Goal: Information Seeking & Learning: Learn about a topic

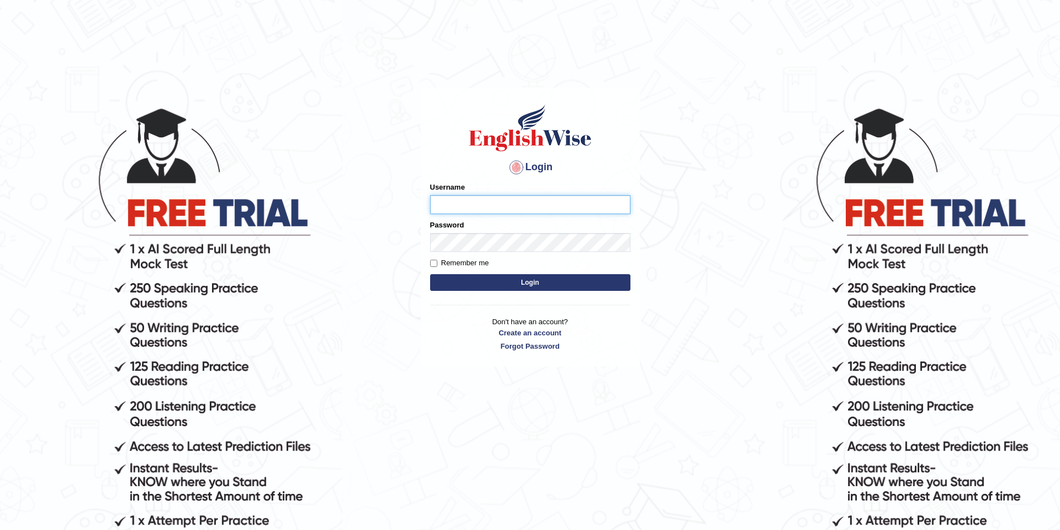
click at [466, 204] on input "Username" at bounding box center [530, 204] width 200 height 19
type input "Anjesh"
click at [430, 274] on button "Login" at bounding box center [530, 282] width 200 height 17
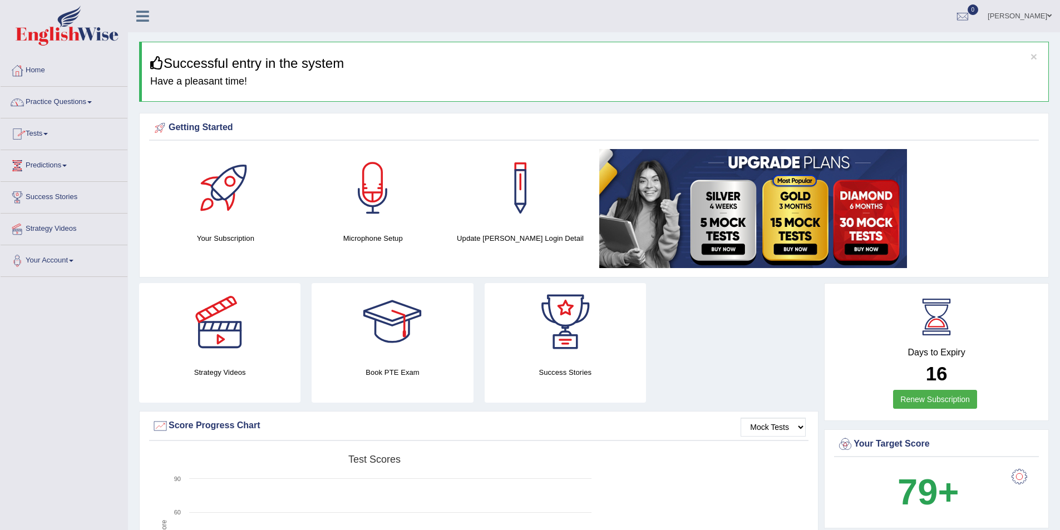
click at [84, 95] on link "Practice Questions" at bounding box center [64, 101] width 127 height 28
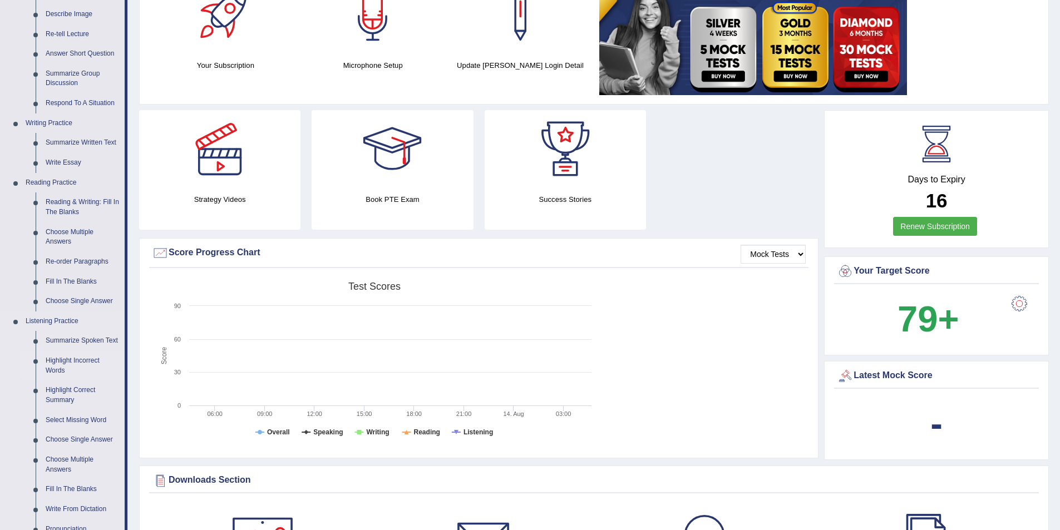
scroll to position [167, 0]
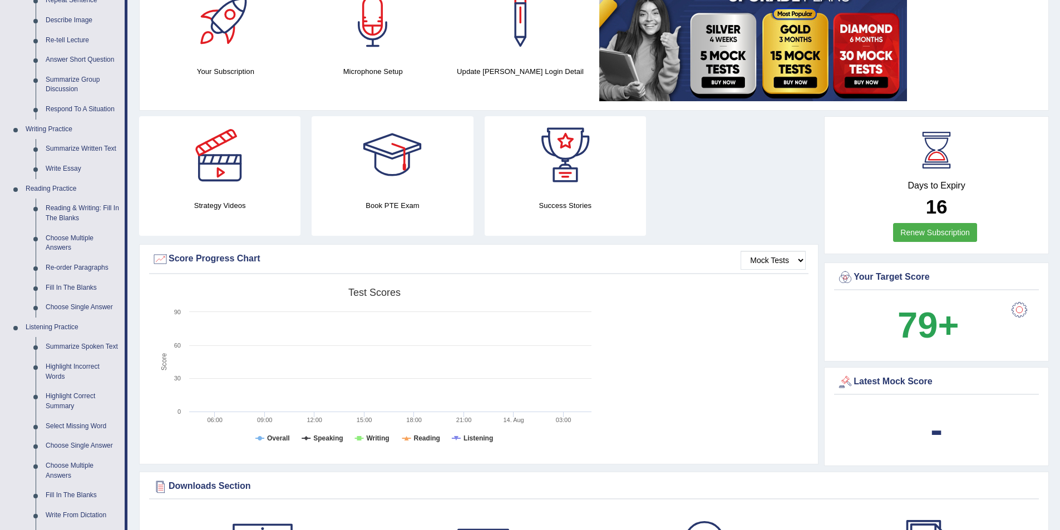
drag, startPoint x: 933, startPoint y: 182, endPoint x: 1008, endPoint y: 217, distance: 82.9
click at [1012, 218] on div "Days to Expiry 16 Renew Subscription" at bounding box center [936, 186] width 205 height 123
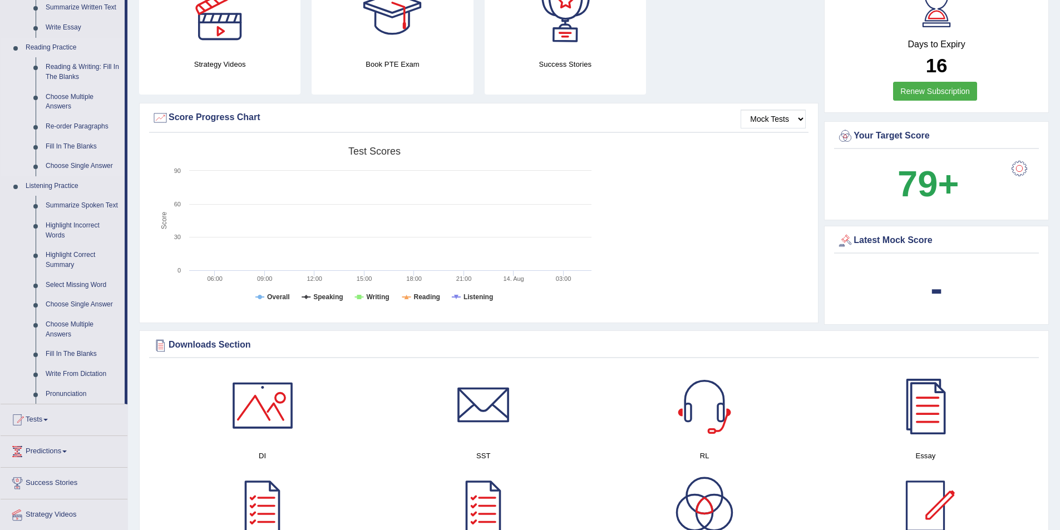
scroll to position [334, 0]
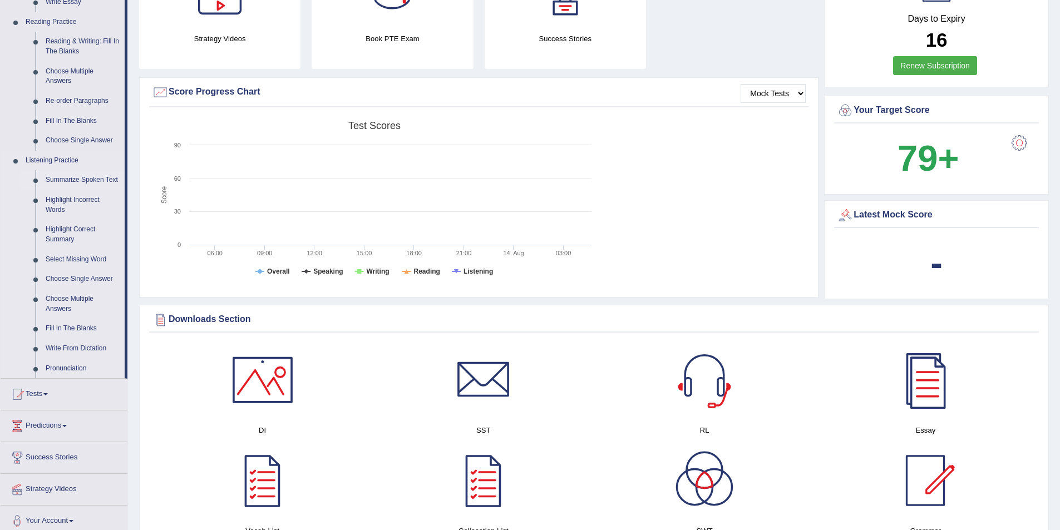
click at [70, 180] on link "Summarize Spoken Text" at bounding box center [83, 180] width 84 height 20
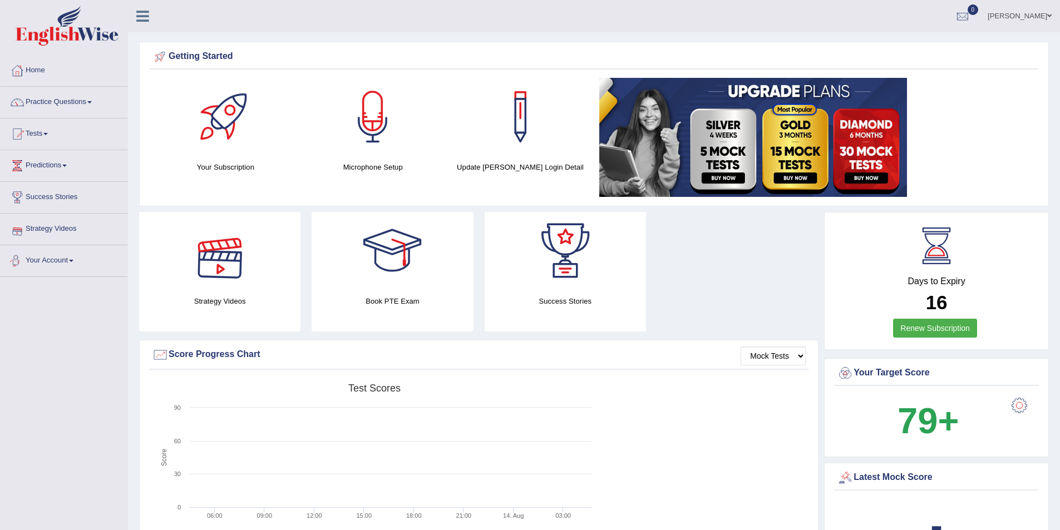
click at [70, 262] on link "Your Account" at bounding box center [64, 259] width 127 height 28
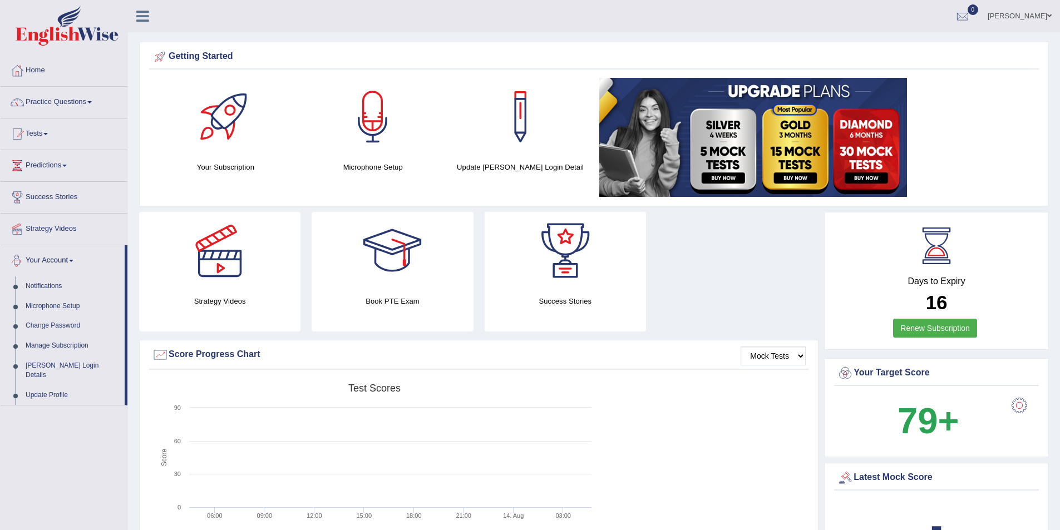
click at [69, 259] on link "Your Account" at bounding box center [63, 259] width 124 height 28
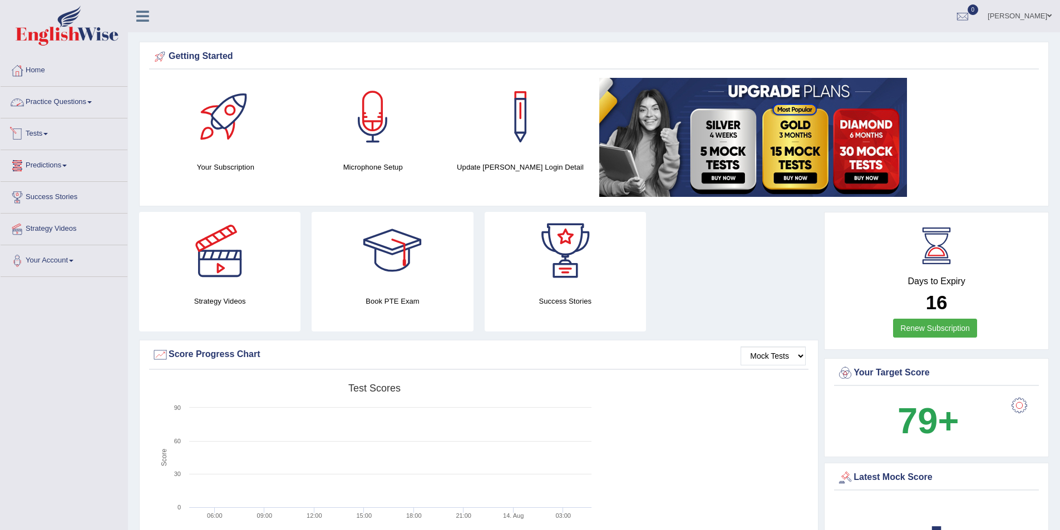
click at [88, 104] on link "Practice Questions" at bounding box center [64, 101] width 127 height 28
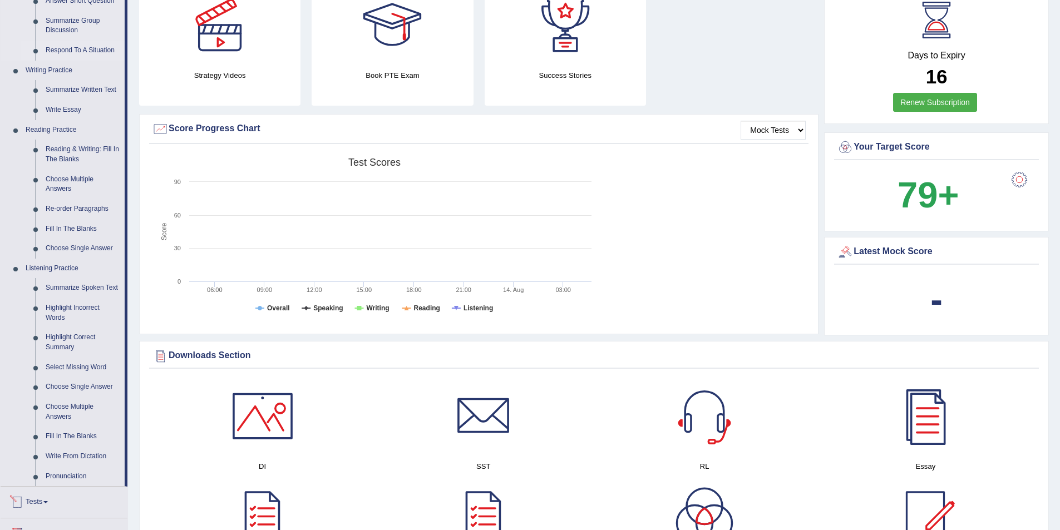
scroll to position [223, 0]
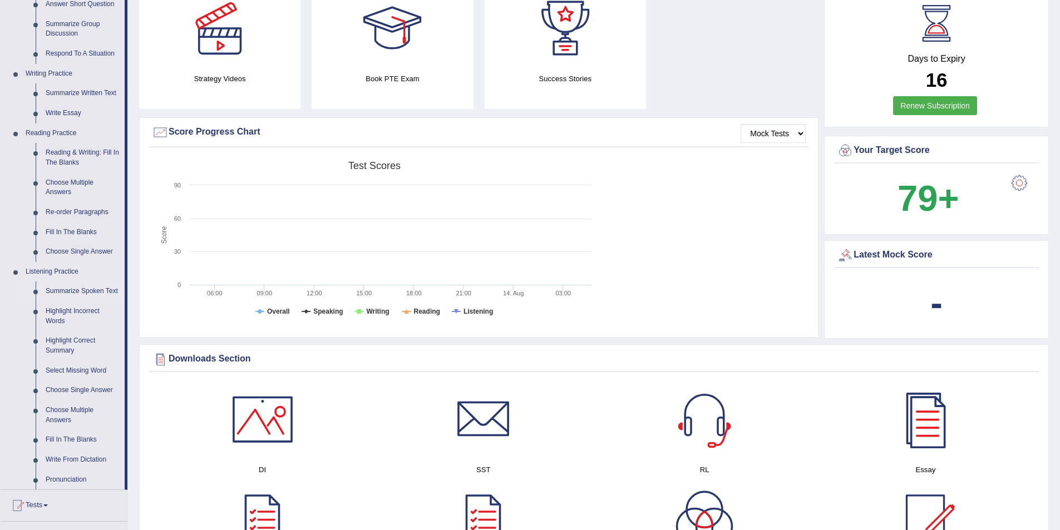
click at [62, 289] on link "Summarize Spoken Text" at bounding box center [83, 292] width 84 height 20
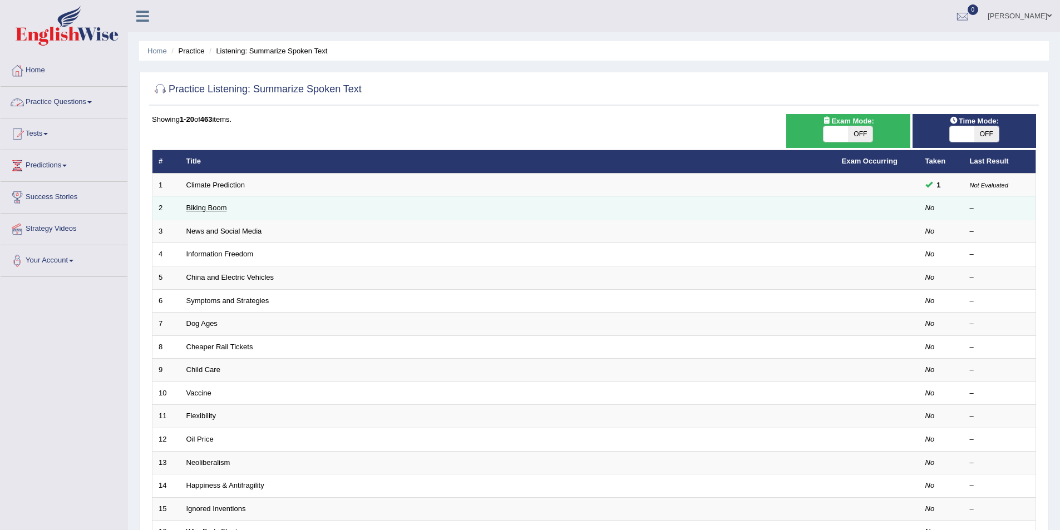
click at [198, 209] on link "Biking Boom" at bounding box center [206, 208] width 41 height 8
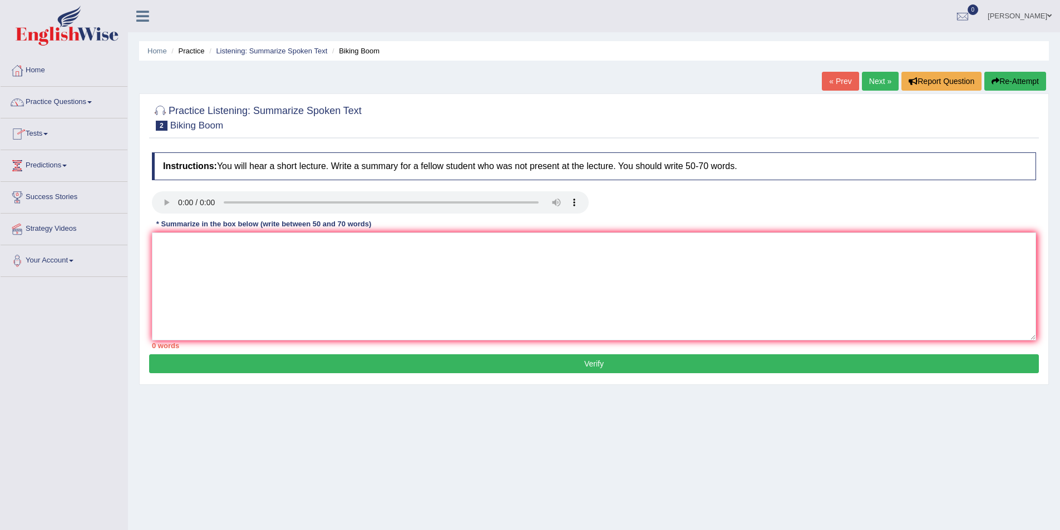
click at [90, 99] on link "Practice Questions" at bounding box center [64, 101] width 127 height 28
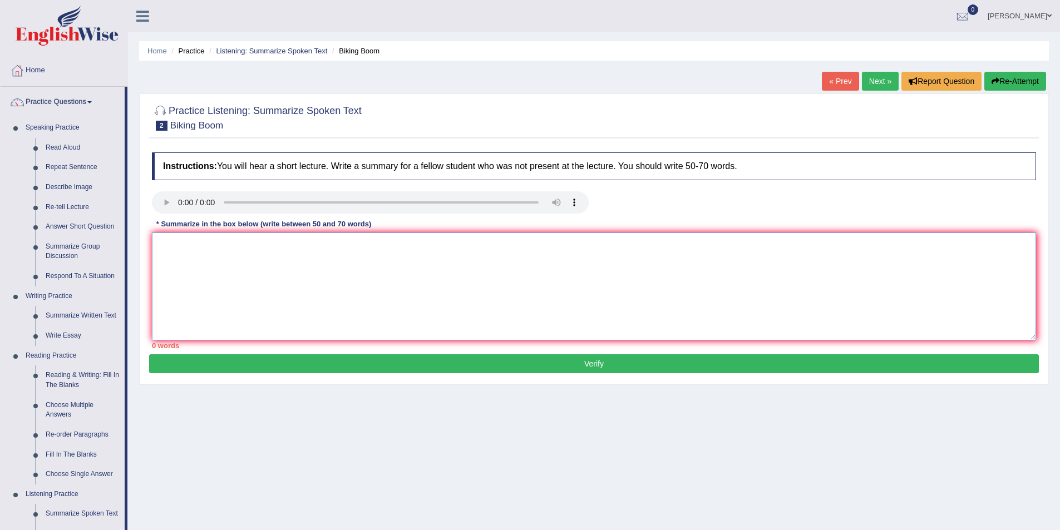
click at [233, 259] on textarea at bounding box center [594, 287] width 884 height 108
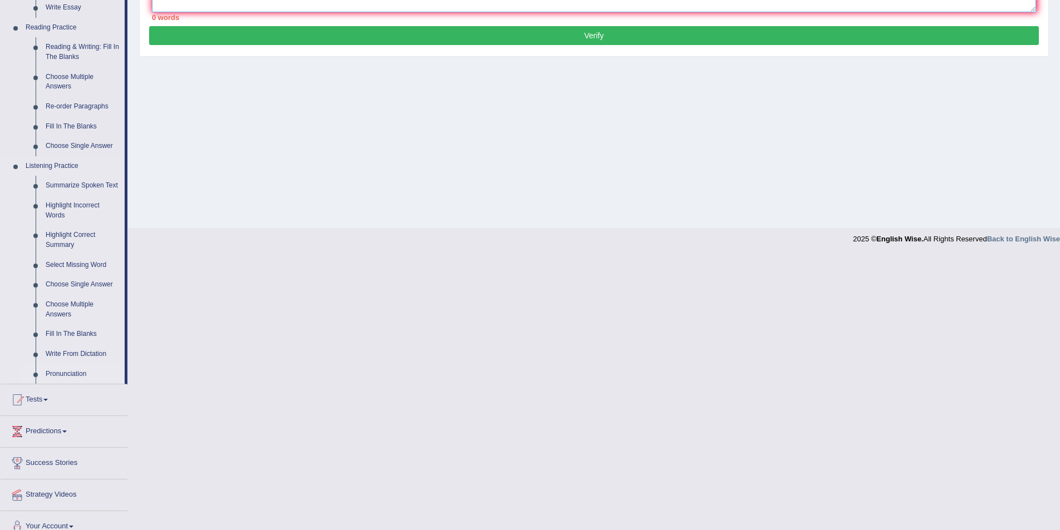
scroll to position [342, 0]
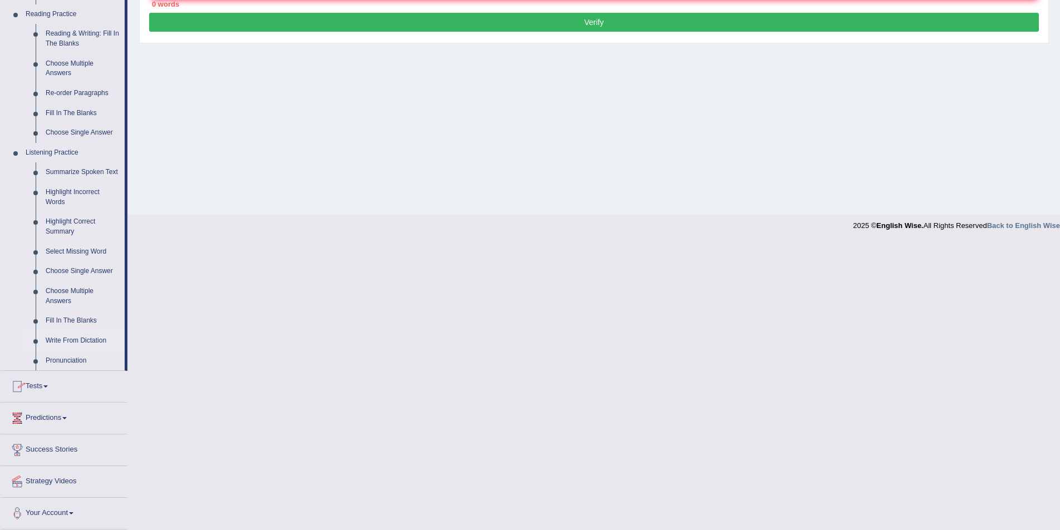
click at [81, 344] on link "Write From Dictation" at bounding box center [83, 341] width 84 height 20
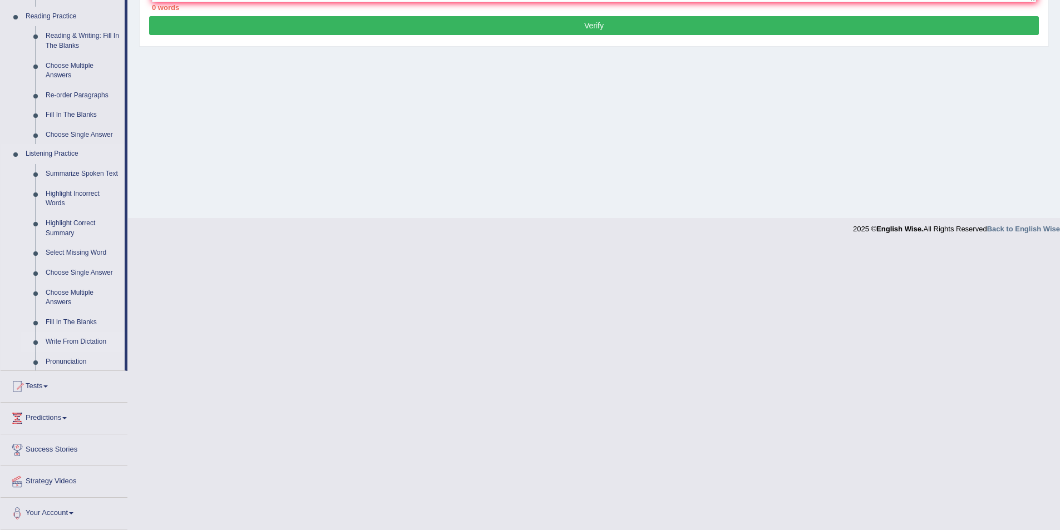
scroll to position [219, 0]
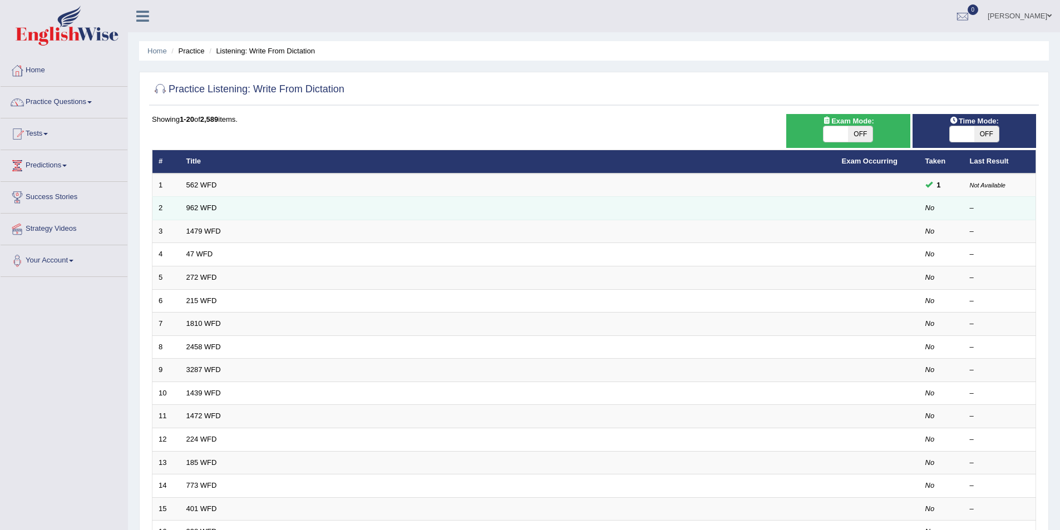
click at [932, 210] on em "No" at bounding box center [930, 208] width 9 height 8
click at [205, 209] on link "962 WFD" at bounding box center [201, 208] width 31 height 8
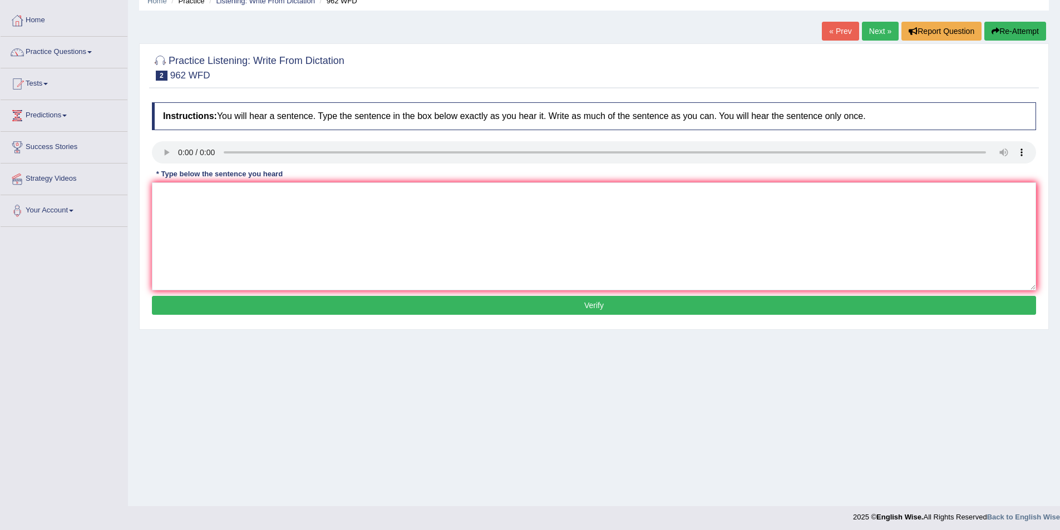
scroll to position [54, 0]
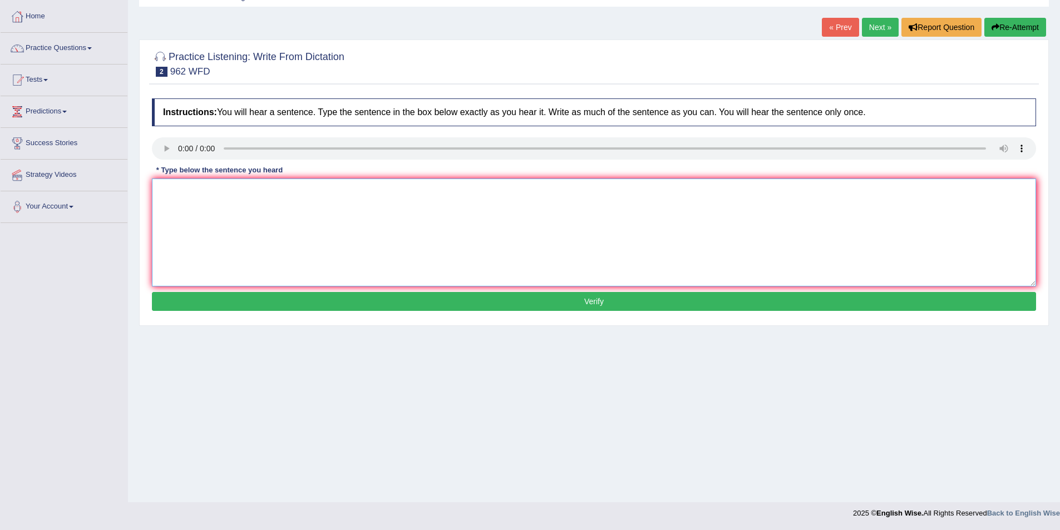
click at [185, 201] on textarea at bounding box center [594, 233] width 884 height 108
click at [304, 186] on textarea "If you have any questions about the exam. Please raise your hand." at bounding box center [594, 233] width 884 height 108
type textarea "If you have any questions about the exam? Please raise your hand."
click at [329, 300] on button "Verify" at bounding box center [594, 301] width 884 height 19
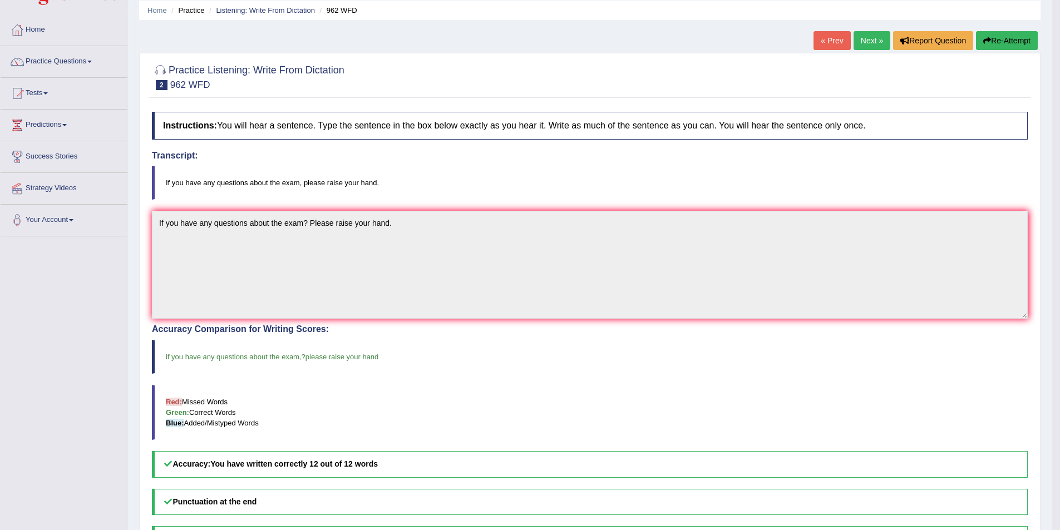
scroll to position [0, 0]
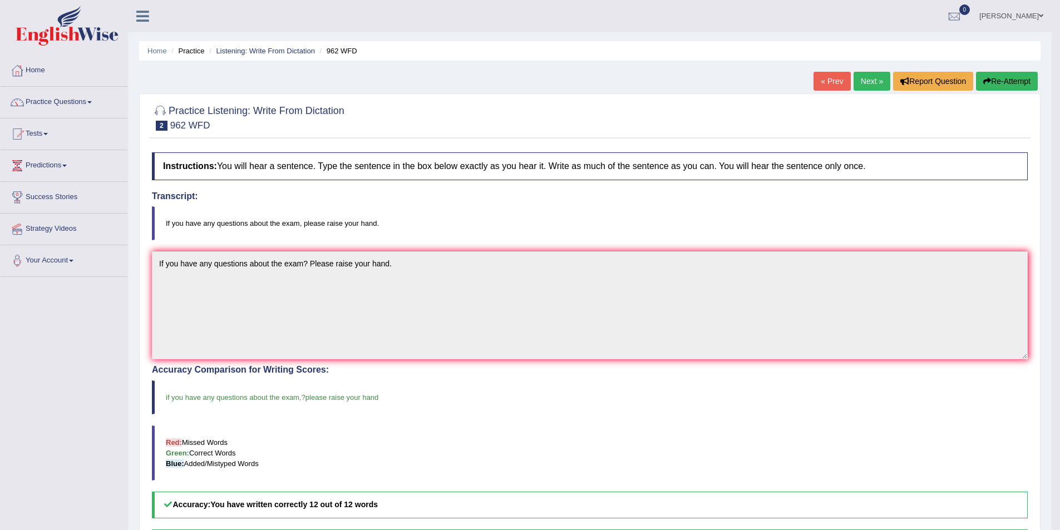
click at [867, 85] on link "Next »" at bounding box center [872, 81] width 37 height 19
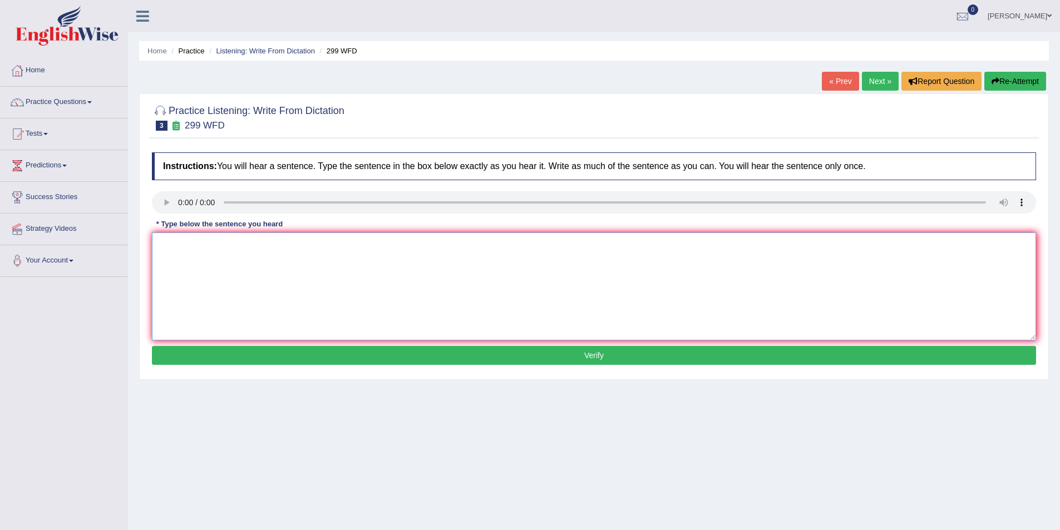
click at [180, 244] on textarea at bounding box center [594, 287] width 884 height 108
type textarea "s"
click at [252, 250] on textarea "Studets representative are visiting class with" at bounding box center [594, 287] width 884 height 108
click at [337, 252] on textarea "Studets representative will be visiting class with" at bounding box center [594, 287] width 884 height 108
click at [242, 248] on textarea "Studets representative will be visiting class with voting forms" at bounding box center [594, 287] width 884 height 108
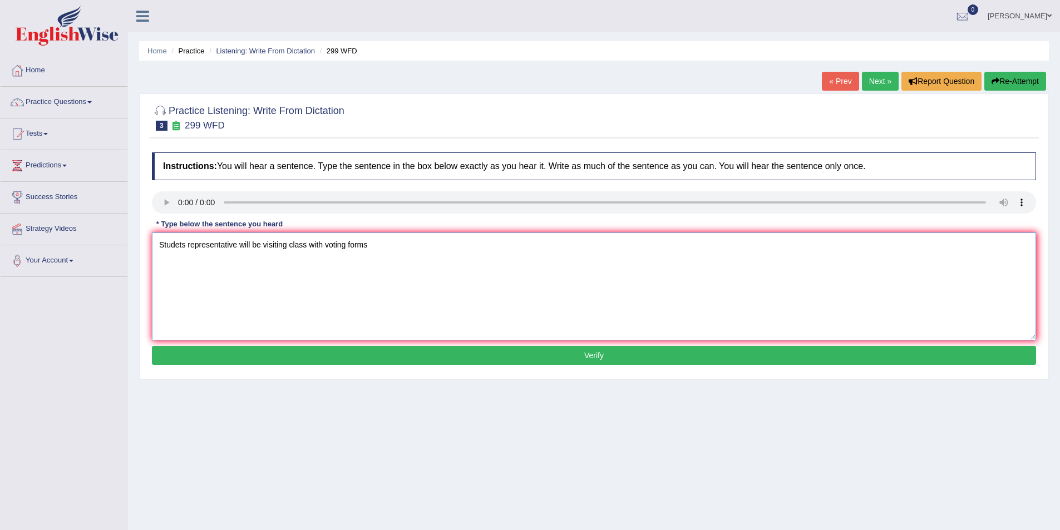
click at [238, 249] on textarea "Studets representative will be visiting class with voting forms" at bounding box center [594, 287] width 884 height 108
click at [312, 253] on textarea "Studets representatives will be visiting class with voting forms" at bounding box center [594, 287] width 884 height 108
type textarea "Studets representatives will be visiting classes with voting forms"
click at [358, 362] on button "Verify" at bounding box center [594, 355] width 884 height 19
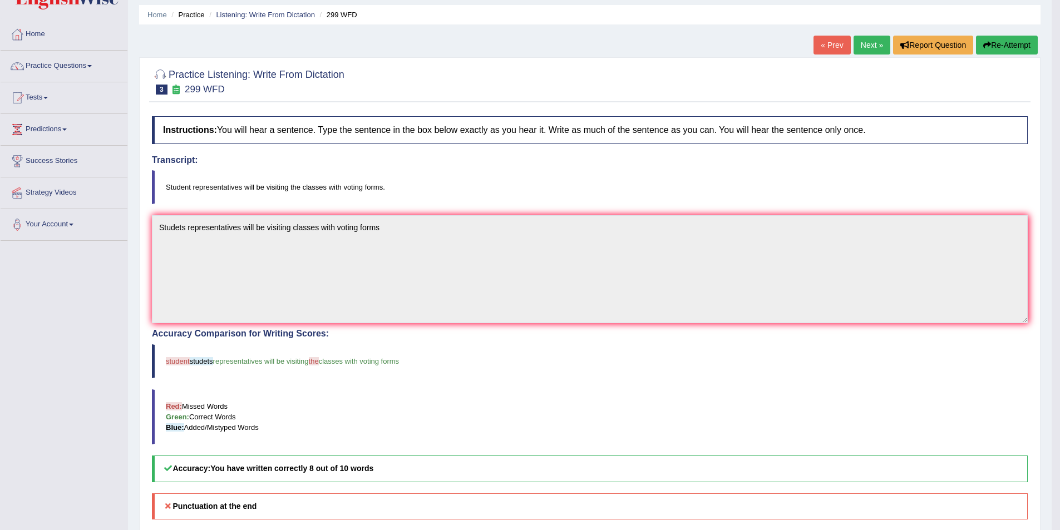
scroll to position [56, 0]
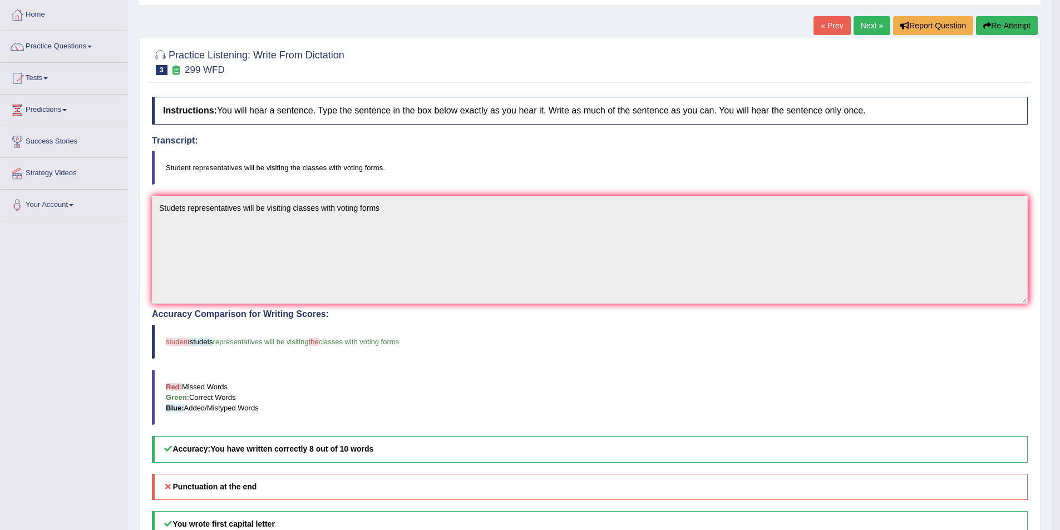
click at [875, 18] on link "Next »" at bounding box center [872, 25] width 37 height 19
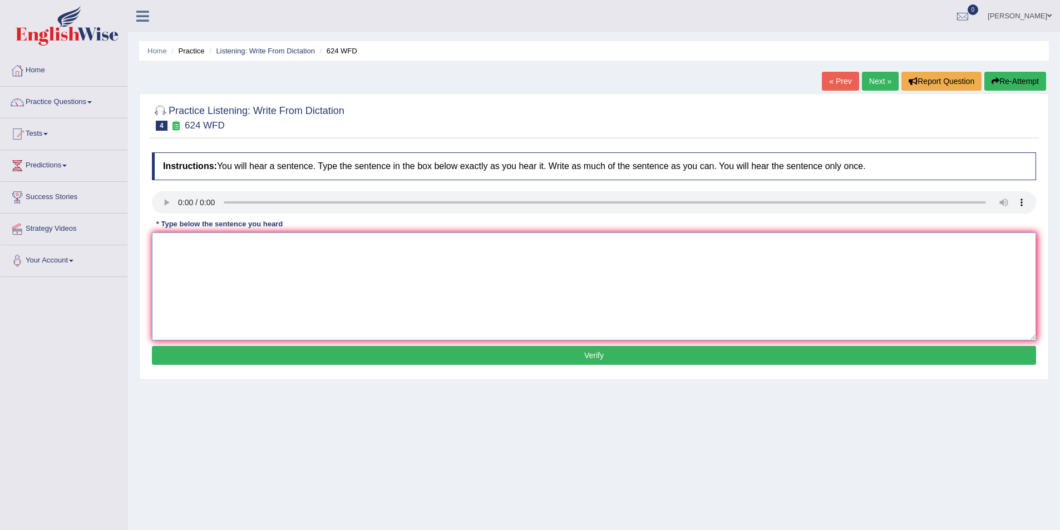
click at [205, 244] on textarea at bounding box center [594, 287] width 884 height 108
click at [242, 257] on textarea "Our cources help" at bounding box center [594, 287] width 884 height 108
click at [345, 243] on textarea "Our cources help to improve critical thinking and" at bounding box center [594, 287] width 884 height 108
type textarea "Our cources help to improve critical thinking and indepident learning skills"
click at [419, 362] on button "Verify" at bounding box center [594, 355] width 884 height 19
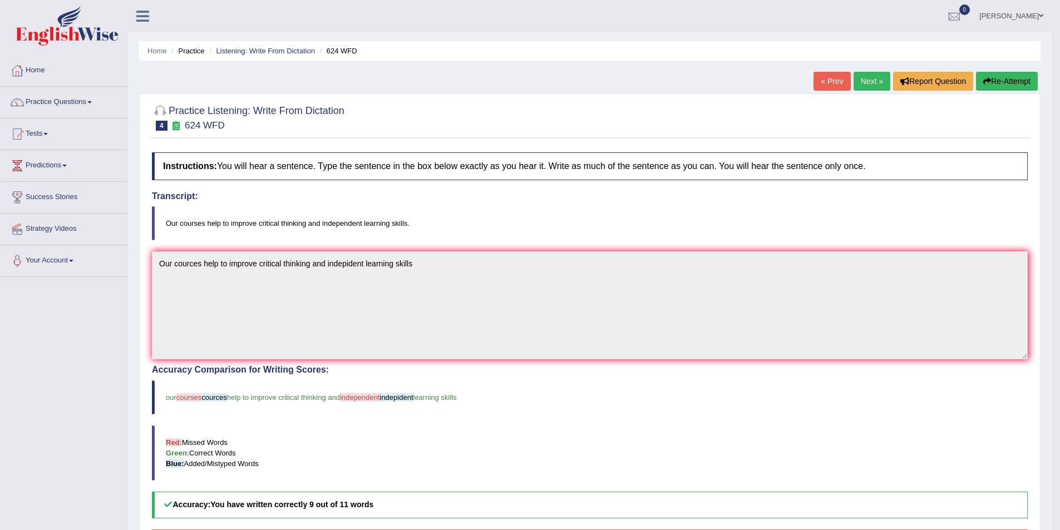
click at [870, 84] on link "Next »" at bounding box center [872, 81] width 37 height 19
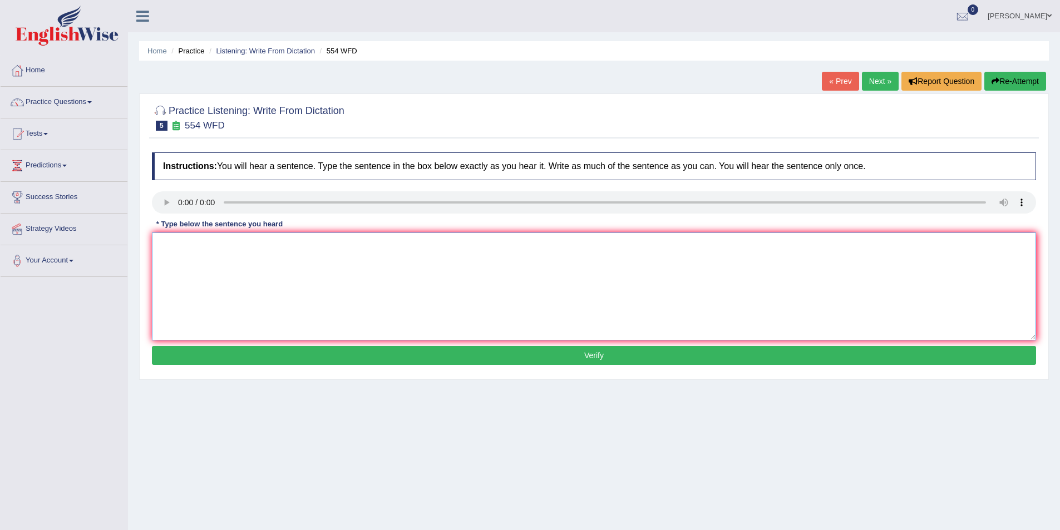
click at [189, 254] on textarea at bounding box center [594, 287] width 884 height 108
type textarea "We are able to work in a team."
click at [218, 361] on button "Verify" at bounding box center [594, 355] width 884 height 19
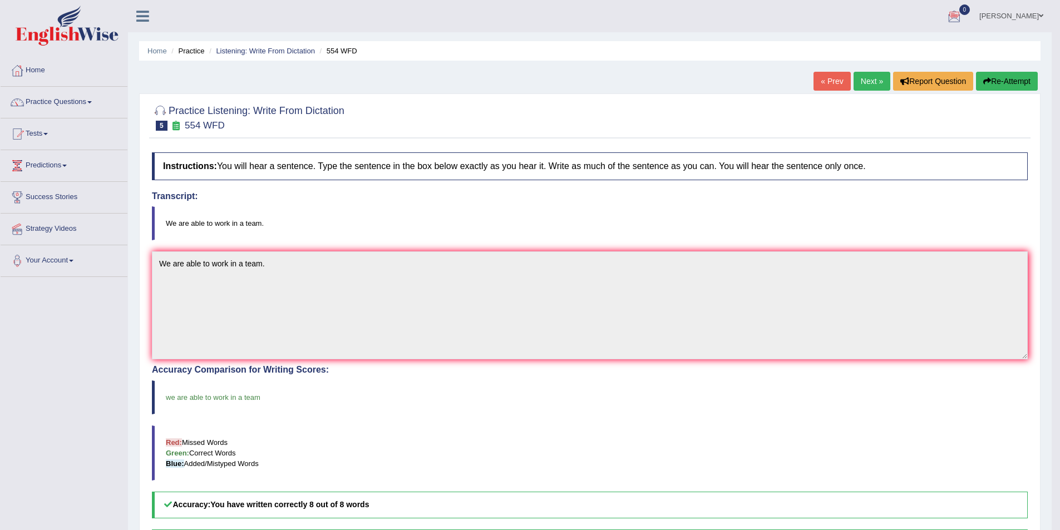
click at [861, 81] on link "Next »" at bounding box center [872, 81] width 37 height 19
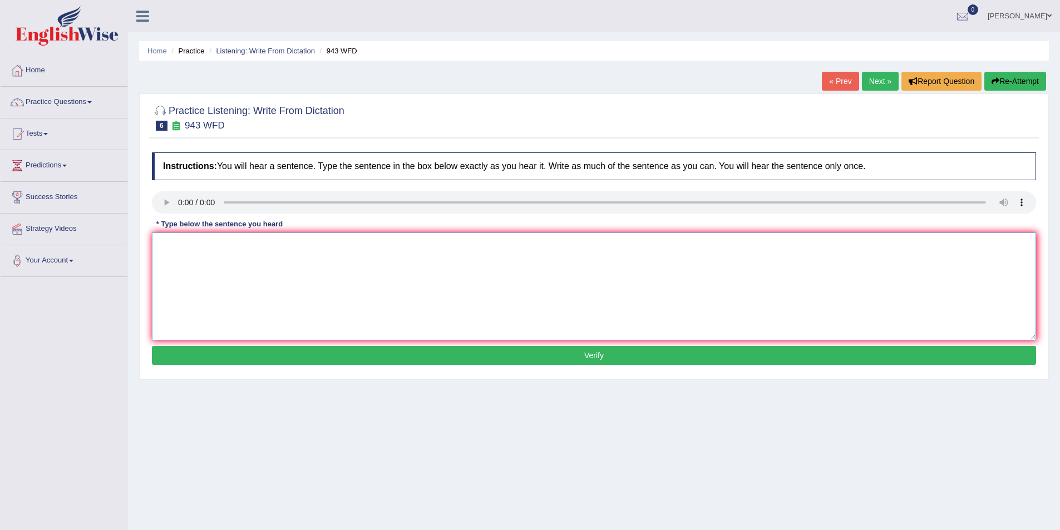
click at [169, 247] on textarea at bounding box center [594, 287] width 884 height 108
drag, startPoint x: 303, startPoint y: 245, endPoint x: 358, endPoint y: 249, distance: 55.2
click at [358, 249] on textarea "farming method have developed greately acorss the world recently" at bounding box center [594, 287] width 884 height 108
click at [214, 249] on textarea "farming method have developed greately recently" at bounding box center [594, 287] width 884 height 108
paste textarea "acorss the world"
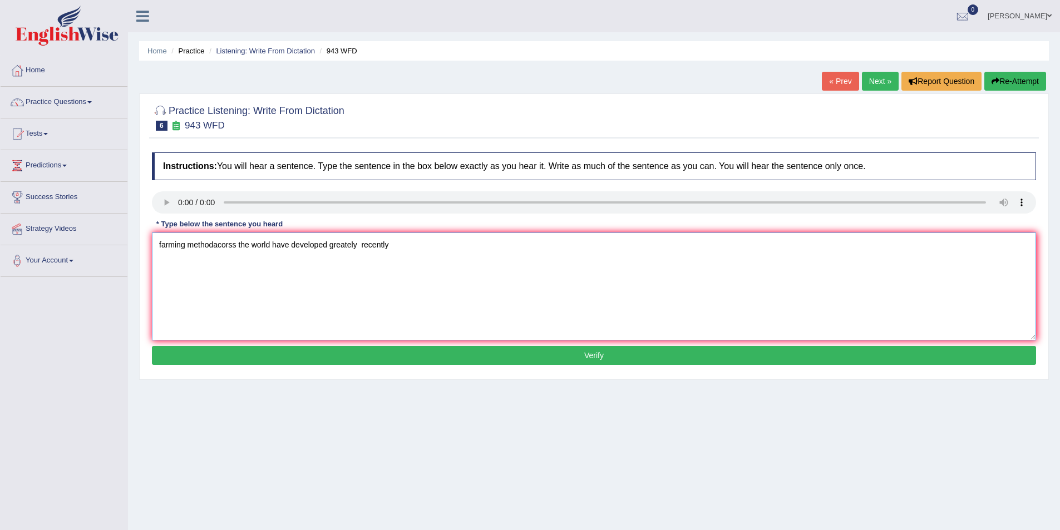
click at [212, 247] on textarea "farming methodacorss the world have developed greately recently" at bounding box center [594, 287] width 884 height 108
type textarea "farming method acorss the world have developed greately recently"
click at [355, 356] on button "Verify" at bounding box center [594, 355] width 884 height 19
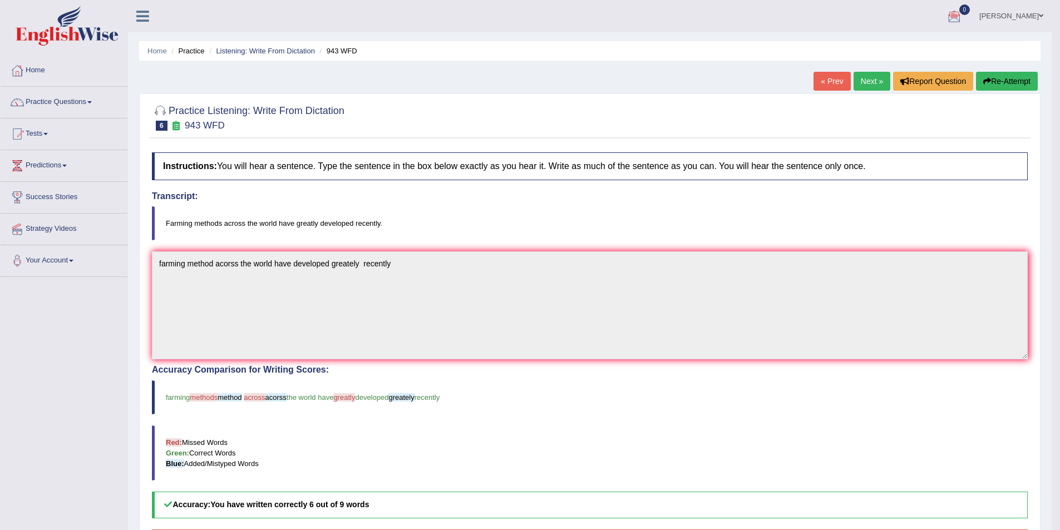
click at [1015, 81] on button "Re-Attempt" at bounding box center [1007, 81] width 62 height 19
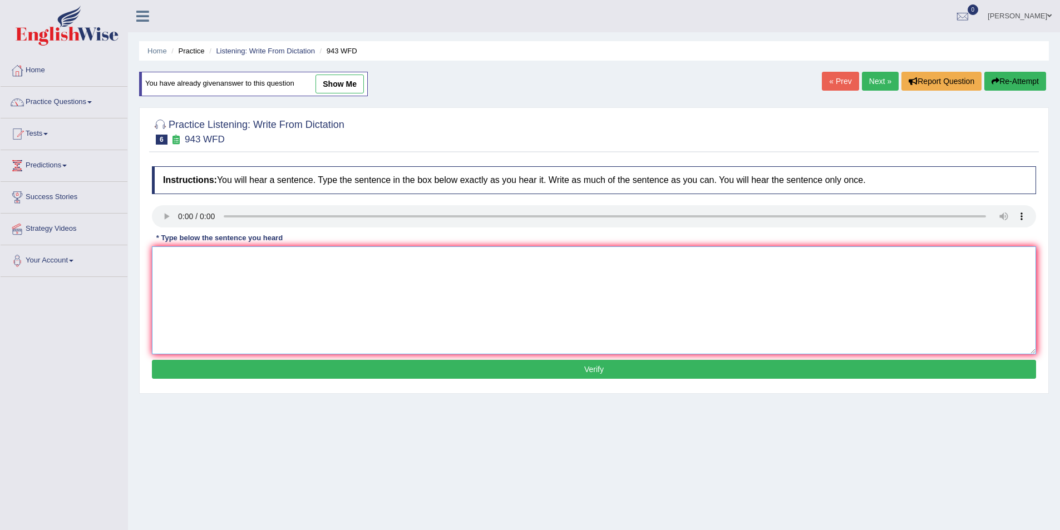
click at [210, 265] on textarea at bounding box center [594, 301] width 884 height 108
click at [212, 264] on textarea "farming method across the world have greatly developed" at bounding box center [594, 301] width 884 height 108
click at [361, 266] on textarea "farming methods across the world have greatly developed" at bounding box center [594, 301] width 884 height 108
type textarea "farming methods across the world have greatly developed recently"
click at [388, 370] on button "Verify" at bounding box center [594, 369] width 884 height 19
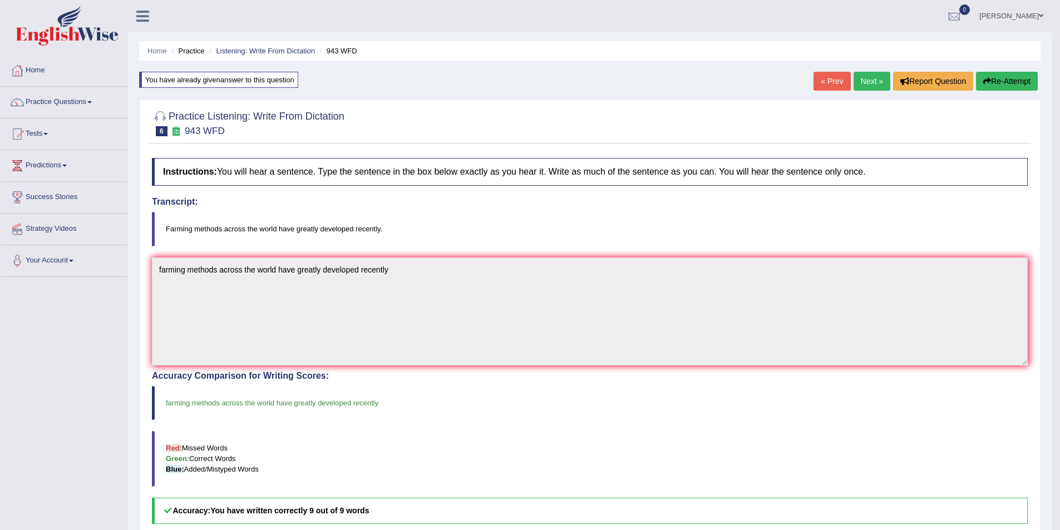
click at [876, 80] on link "Next »" at bounding box center [872, 81] width 37 height 19
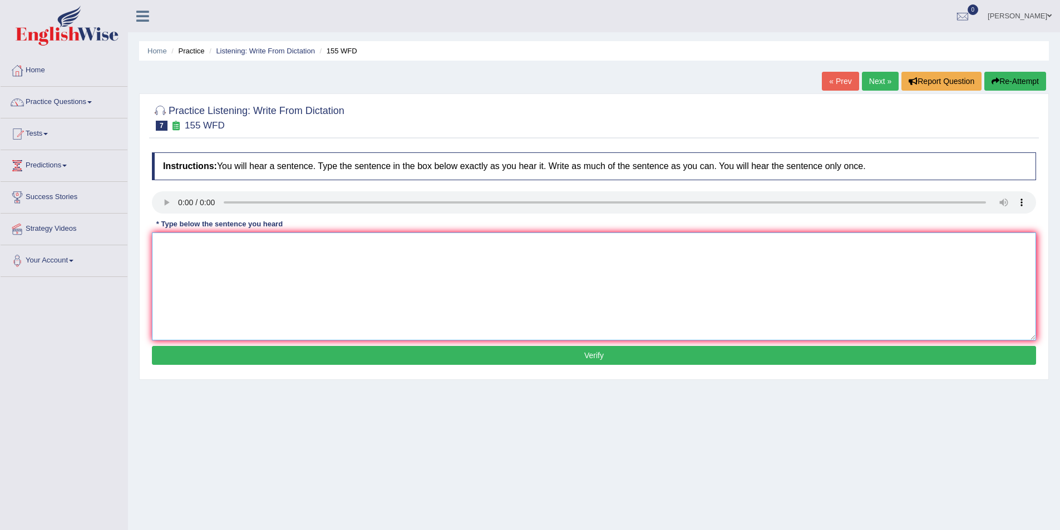
click at [186, 247] on textarea at bounding box center [594, 287] width 884 height 108
click at [301, 255] on textarea "Important detail from argument" at bounding box center [594, 287] width 884 height 108
type textarea "Important detail from argument are missing in the summary."
click at [607, 360] on button "Verify" at bounding box center [594, 355] width 884 height 19
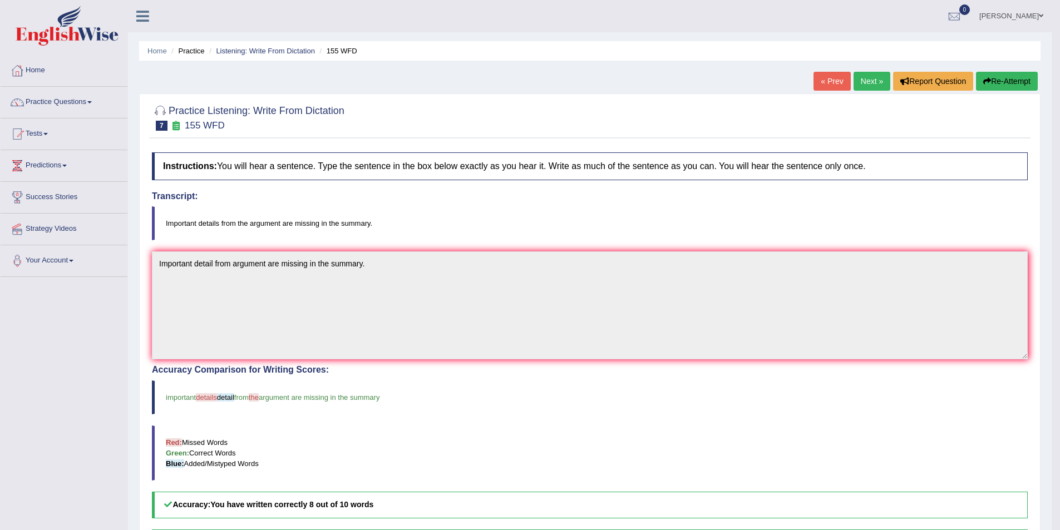
click at [867, 74] on link "Next »" at bounding box center [872, 81] width 37 height 19
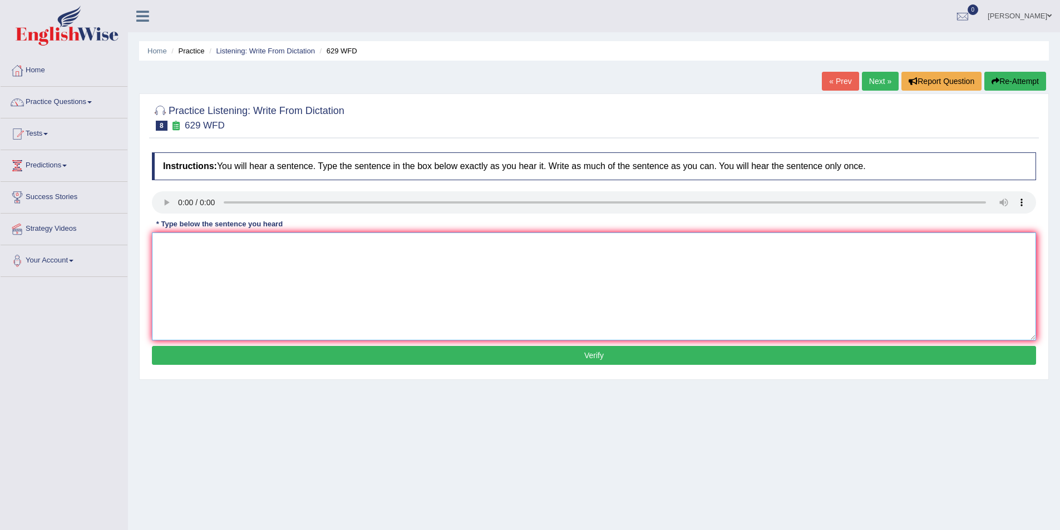
click at [198, 252] on textarea at bounding box center [594, 287] width 884 height 108
click at [190, 238] on textarea at bounding box center [594, 287] width 884 height 108
click at [170, 240] on textarea at bounding box center [594, 287] width 884 height 108
click at [160, 262] on textarea at bounding box center [594, 287] width 884 height 108
type textarea "p"
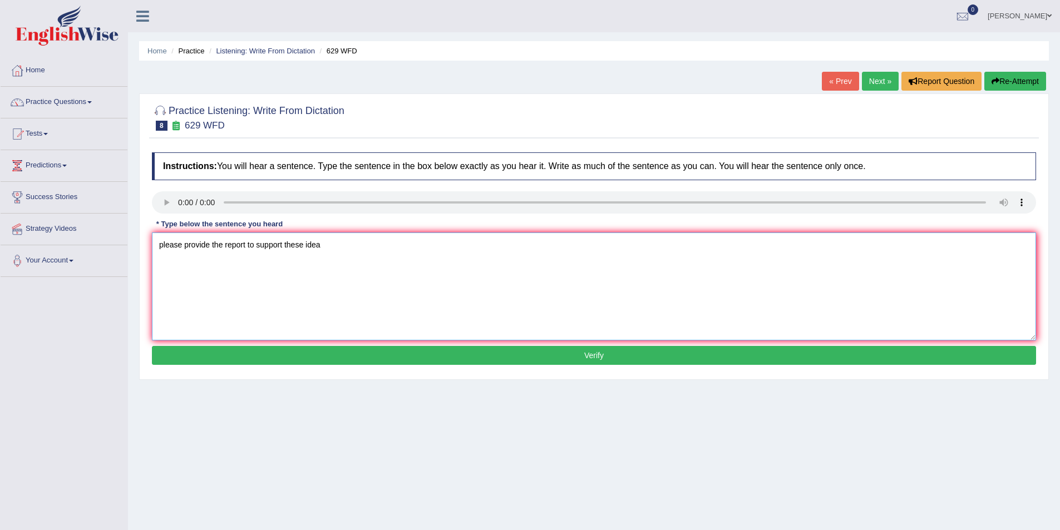
click at [302, 249] on textarea "please provide the report to support these idea" at bounding box center [594, 287] width 884 height 108
click at [335, 256] on textarea "please provide the report to support the idea" at bounding box center [594, 287] width 884 height 108
click at [282, 248] on textarea "please provide the report to support the idea" at bounding box center [594, 287] width 884 height 108
click at [302, 245] on textarea "please provide the report to support your the idea" at bounding box center [594, 287] width 884 height 108
click at [312, 246] on textarea "please provide the report to support your the idea" at bounding box center [594, 287] width 884 height 108
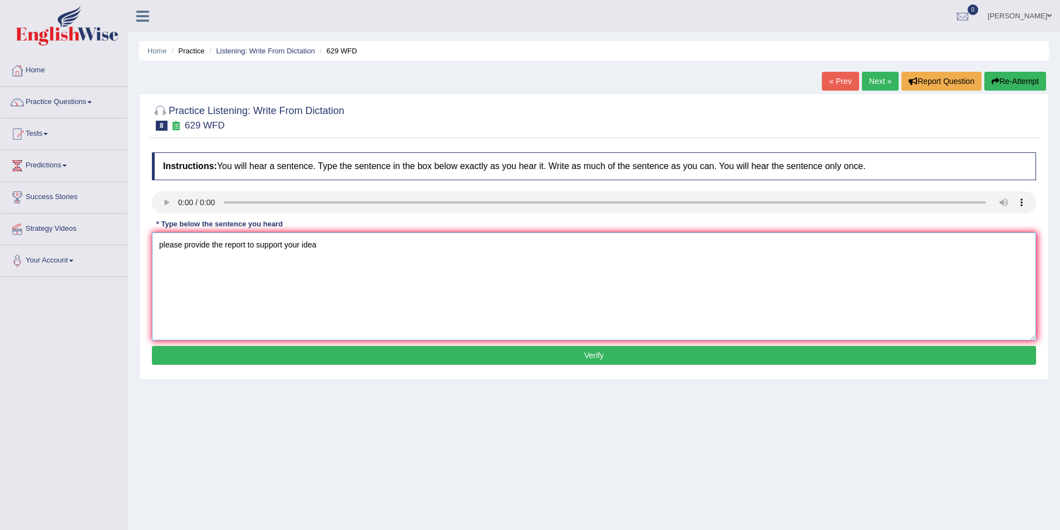
click at [340, 242] on textarea "please provide the report to support your idea" at bounding box center [594, 287] width 884 height 108
click at [245, 248] on textarea "please provide the report to support your idea of these arguements." at bounding box center [594, 287] width 884 height 108
click at [165, 249] on textarea "please provide the reports to support your idea of these arguements." at bounding box center [594, 287] width 884 height 108
click at [161, 243] on textarea "please provide the reports to support your idea of these arguements." at bounding box center [594, 287] width 884 height 108
type textarea "Please provide the reports to support your idea of these arguements."
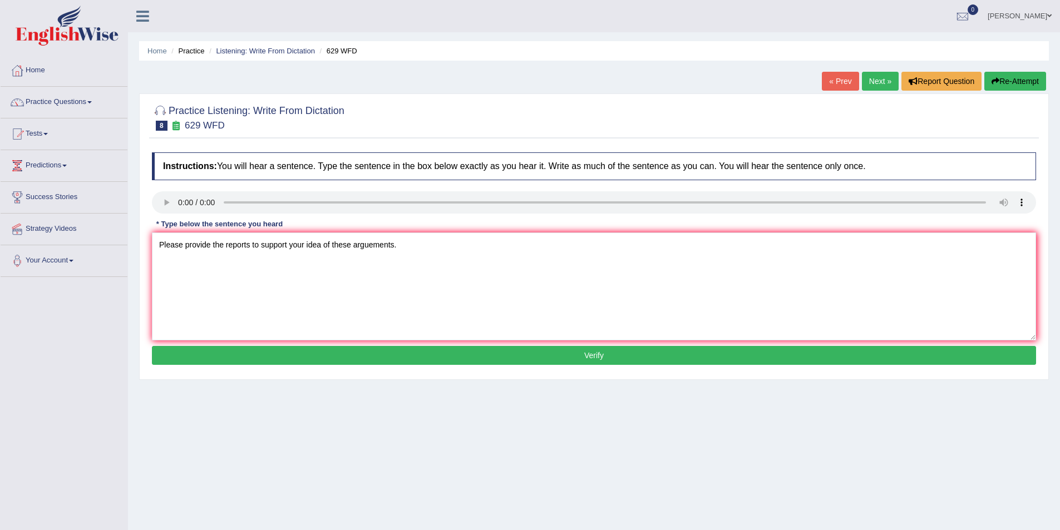
click at [365, 353] on button "Verify" at bounding box center [594, 355] width 884 height 19
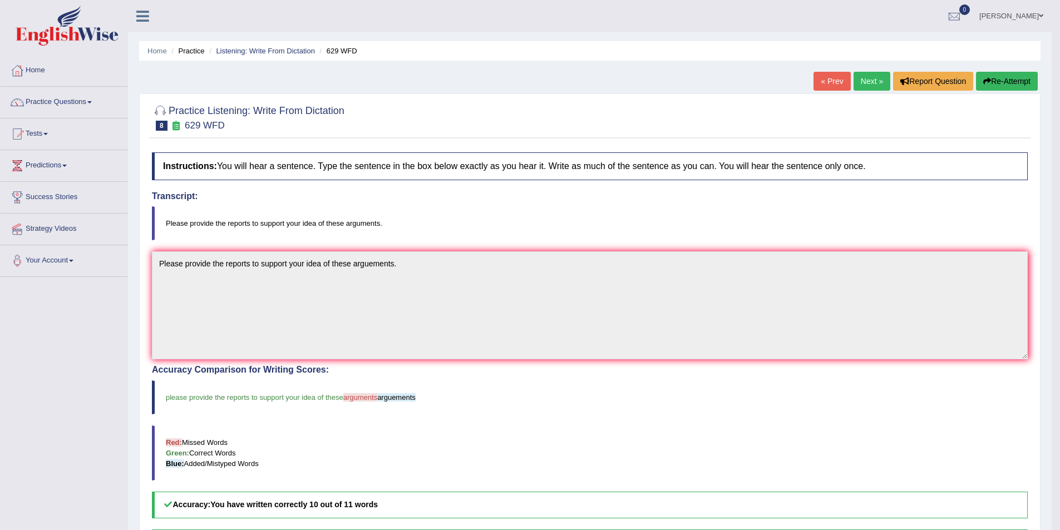
click at [873, 82] on link "Next »" at bounding box center [872, 81] width 37 height 19
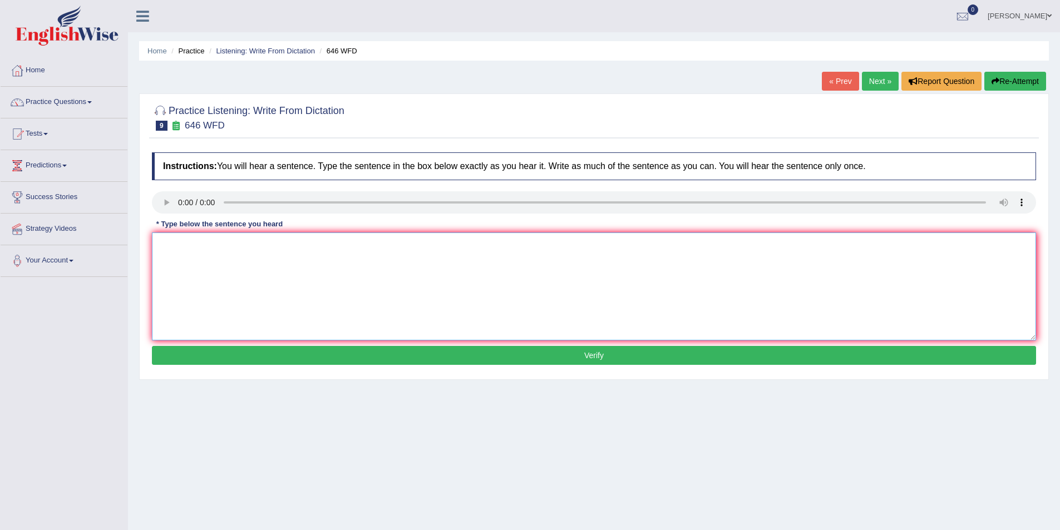
click at [202, 237] on textarea at bounding box center [594, 287] width 884 height 108
click at [170, 242] on textarea at bounding box center [594, 287] width 884 height 108
click at [279, 254] on textarea "The industrial revolution in europe" at bounding box center [594, 287] width 884 height 108
click at [358, 243] on textarea "The industrial revolution in europe was driven by steam" at bounding box center [594, 287] width 884 height 108
type textarea "The industrial revolution in europe was driven by steam technology."
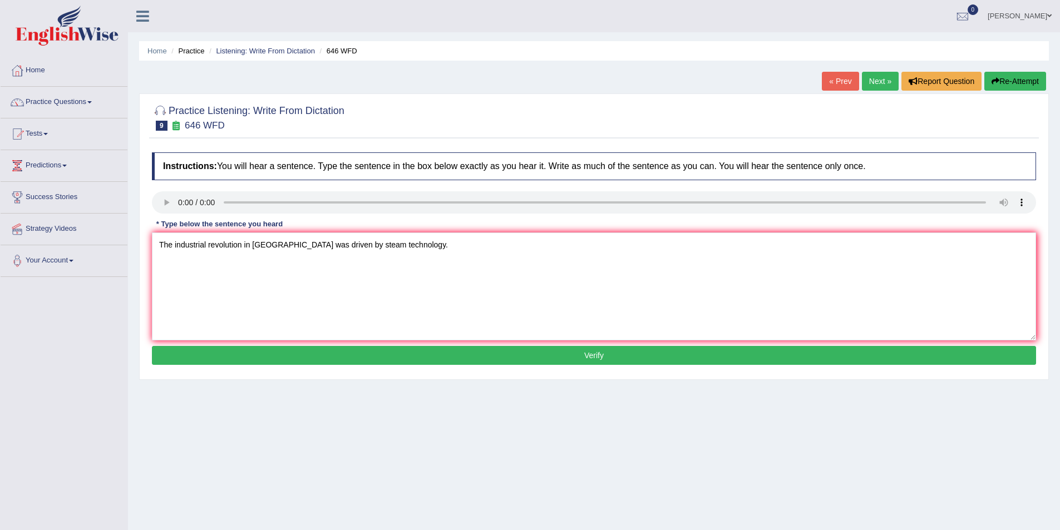
click at [425, 355] on button "Verify" at bounding box center [594, 355] width 884 height 19
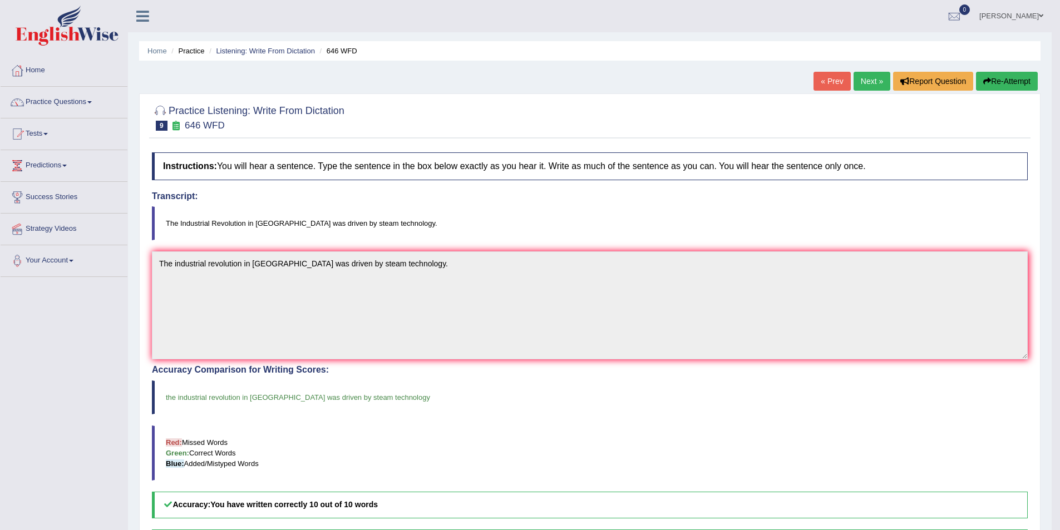
click at [872, 81] on link "Next »" at bounding box center [872, 81] width 37 height 19
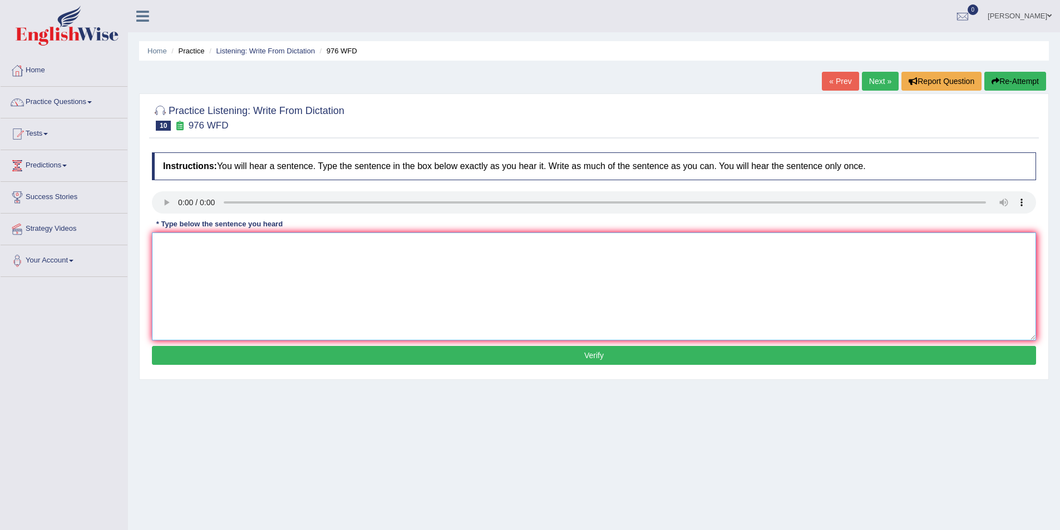
click at [180, 246] on textarea at bounding box center [594, 287] width 884 height 108
click at [274, 251] on textarea "The study of the economy is triky subject." at bounding box center [594, 287] width 884 height 108
type textarea "The study of the economy is tricky subject."
click at [289, 357] on button "Verify" at bounding box center [594, 355] width 884 height 19
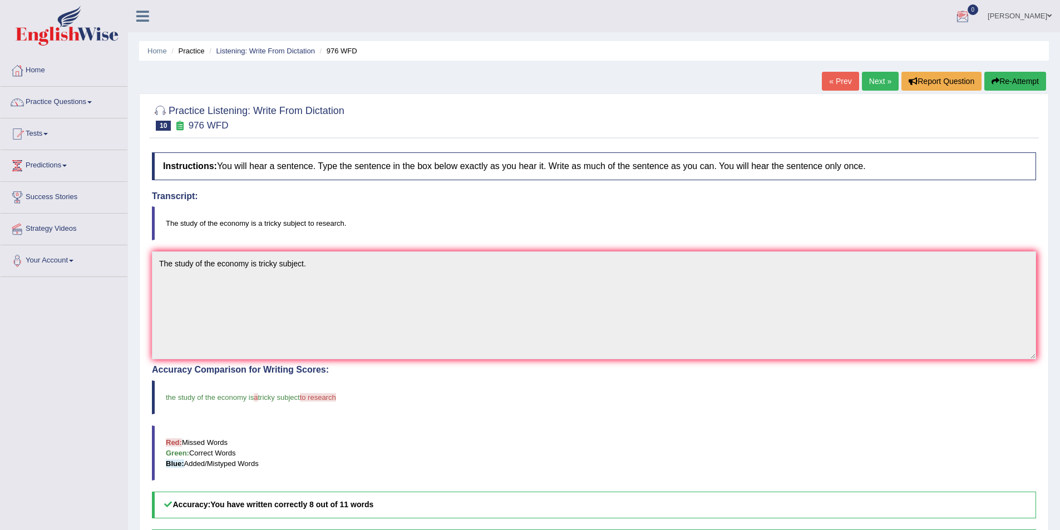
click at [872, 82] on link "Next »" at bounding box center [880, 81] width 37 height 19
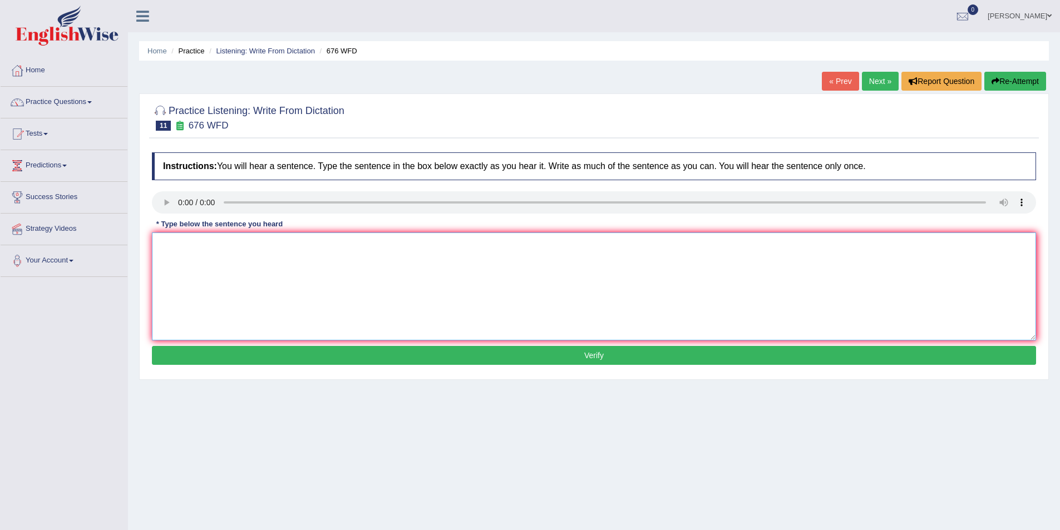
click at [185, 248] on textarea at bounding box center [594, 287] width 884 height 108
type textarea "University needs to secure the grades to research the subjects."
click at [291, 352] on button "Verify" at bounding box center [594, 355] width 884 height 19
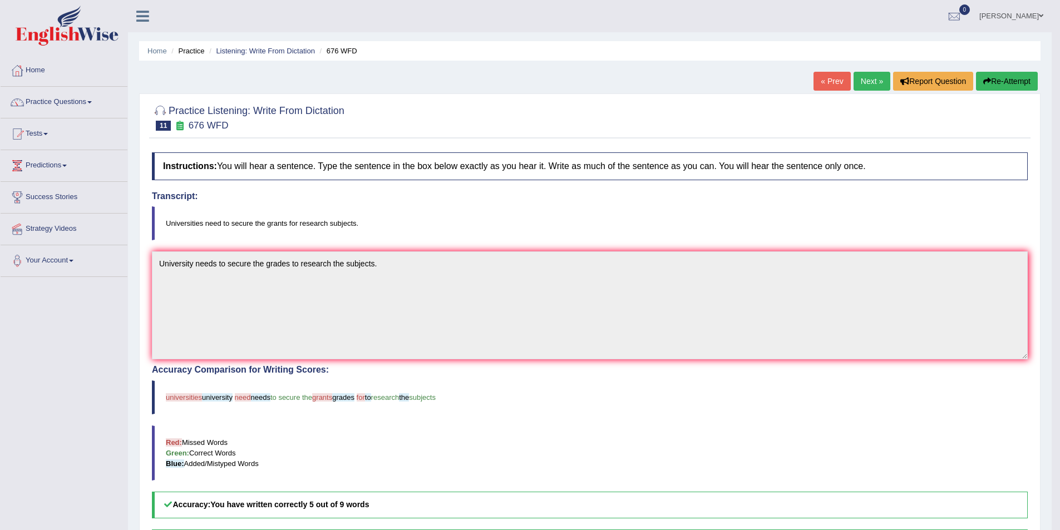
click at [864, 86] on link "Next »" at bounding box center [872, 81] width 37 height 19
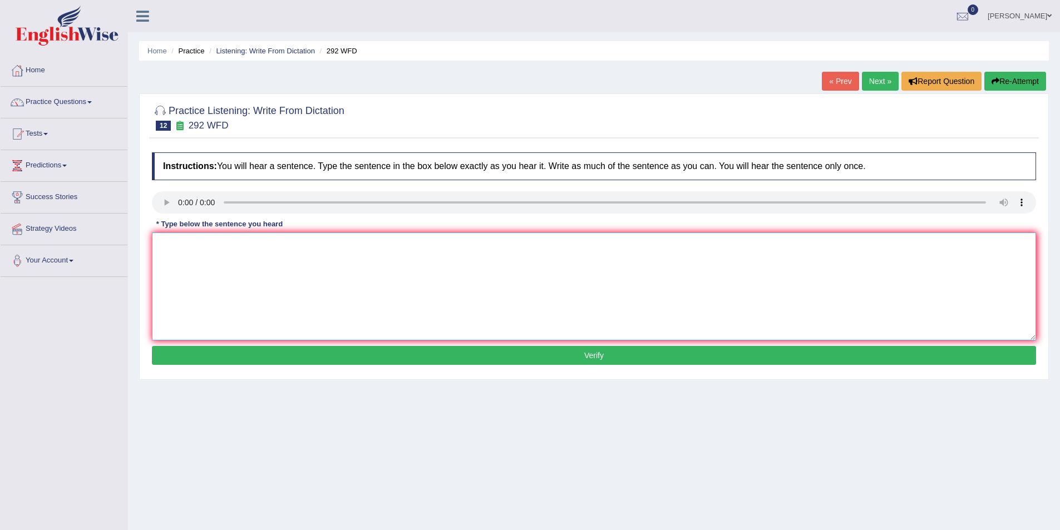
click at [195, 243] on textarea at bounding box center [594, 287] width 884 height 108
type textarea "Some people argue that education is not that important."
click at [163, 360] on button "Verify" at bounding box center [594, 355] width 884 height 19
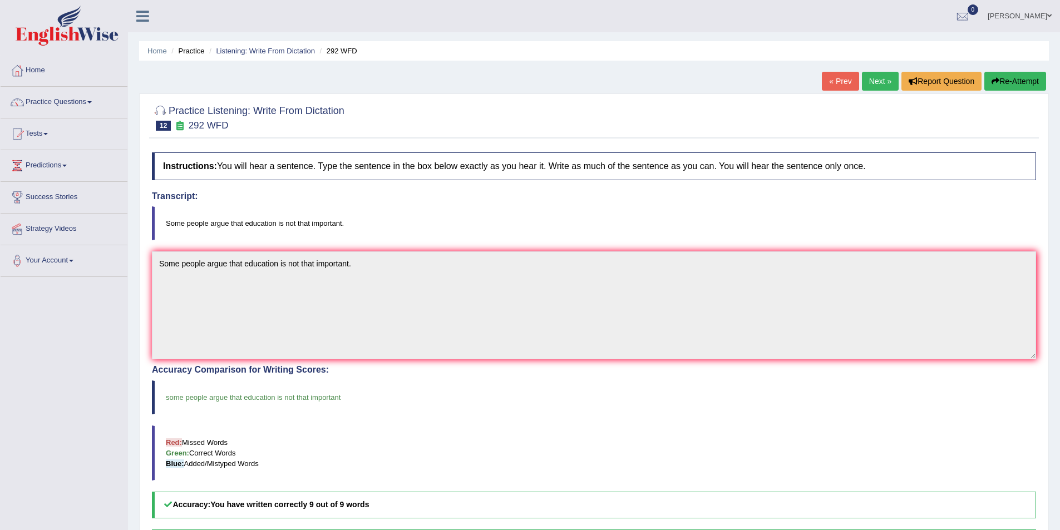
click at [843, 81] on link "« Prev" at bounding box center [840, 81] width 37 height 19
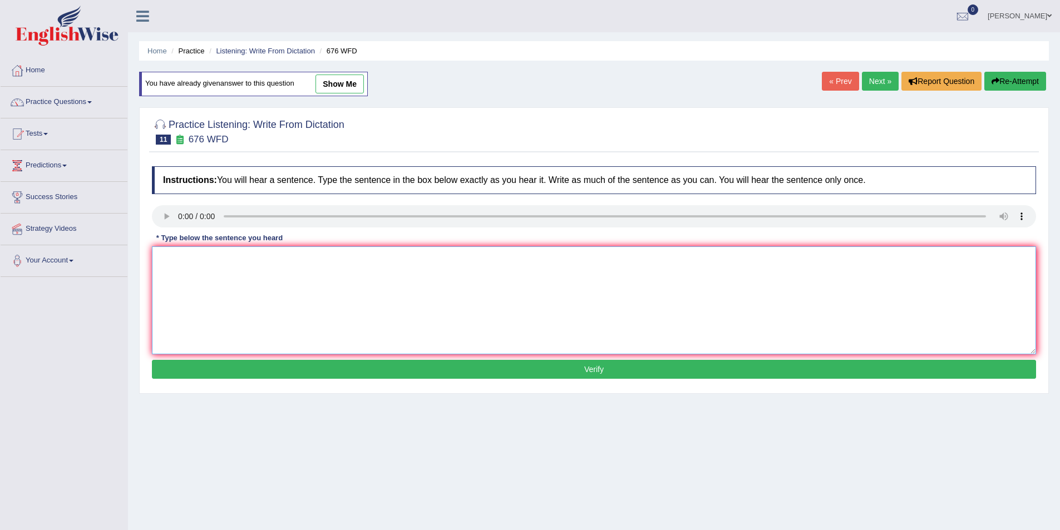
click at [173, 248] on textarea at bounding box center [594, 301] width 884 height 108
click at [228, 254] on textarea "Universities needs" at bounding box center [594, 301] width 884 height 108
type textarea "Universities need to secure the grants to research the subject."
click at [421, 367] on button "Verify" at bounding box center [594, 369] width 884 height 19
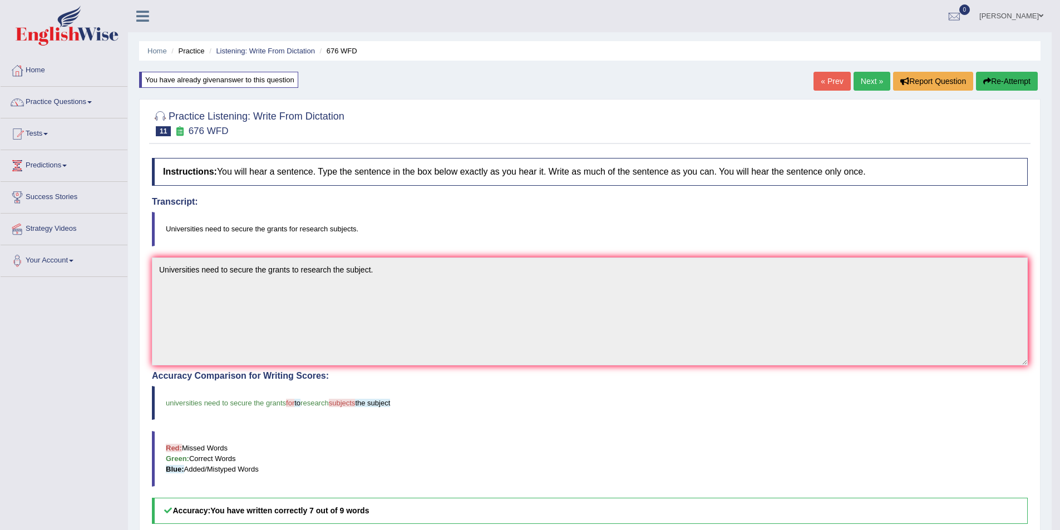
click at [858, 78] on link "Next »" at bounding box center [872, 81] width 37 height 19
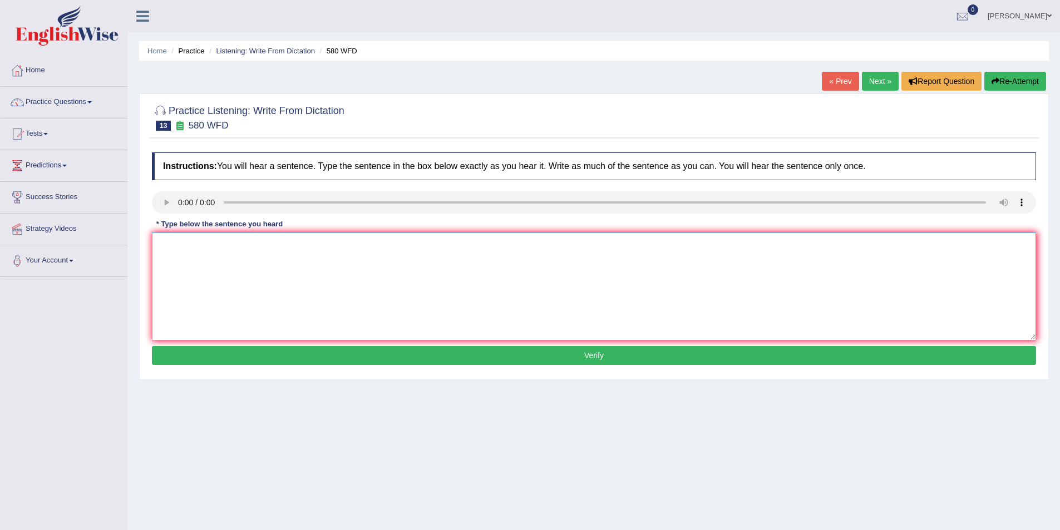
click at [189, 250] on textarea at bounding box center [594, 287] width 884 height 108
click at [247, 249] on textarea "You can use your laptops in lecture." at bounding box center [594, 287] width 884 height 108
type textarea "You can use your laptop in lecture."
click at [357, 358] on button "Verify" at bounding box center [594, 355] width 884 height 19
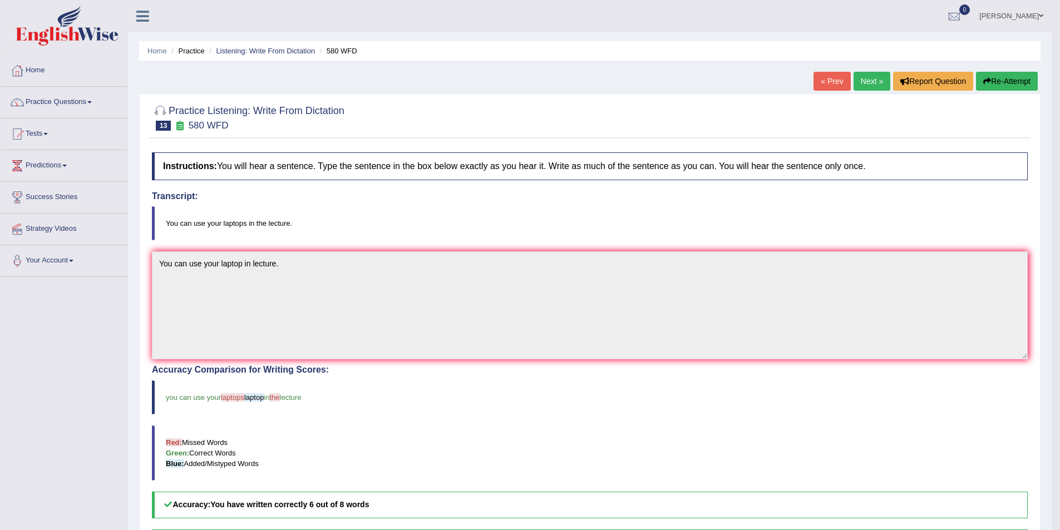
click at [872, 79] on link "Next »" at bounding box center [872, 81] width 37 height 19
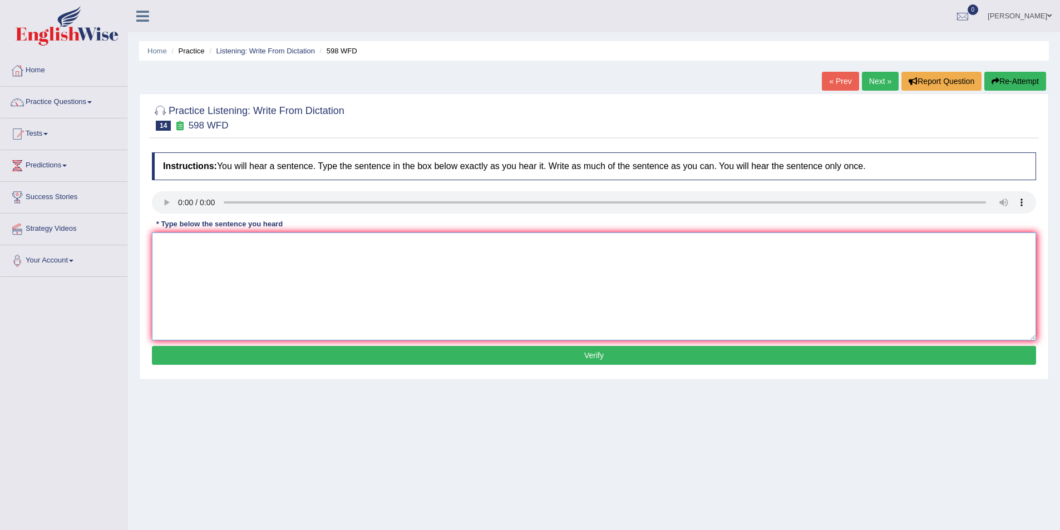
click at [190, 247] on textarea at bounding box center [594, 287] width 884 height 108
click at [184, 252] on textarea "Checks the website if your looking for discounts in text books." at bounding box center [594, 287] width 884 height 108
click at [222, 245] on textarea "Check the website if your looking for discounts in text books." at bounding box center [594, 287] width 884 height 108
click at [248, 244] on textarea "Check the website if your looking for discounts in text books." at bounding box center [594, 287] width 884 height 108
click at [340, 247] on textarea "Check the website if your are looking for discounts in text books." at bounding box center [594, 287] width 884 height 108
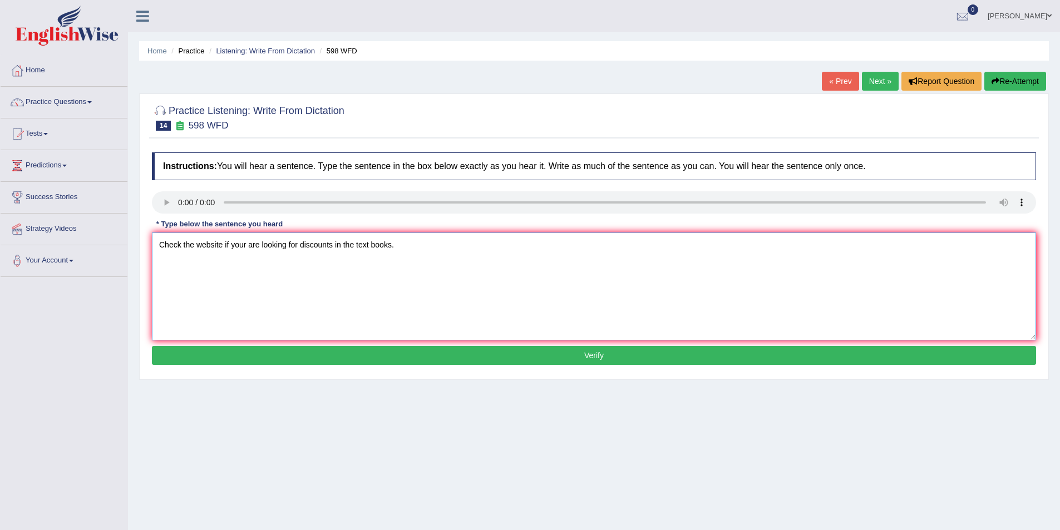
type textarea "Check the website if your are looking for discounts in the text books."
click at [485, 349] on button "Verify" at bounding box center [594, 355] width 884 height 19
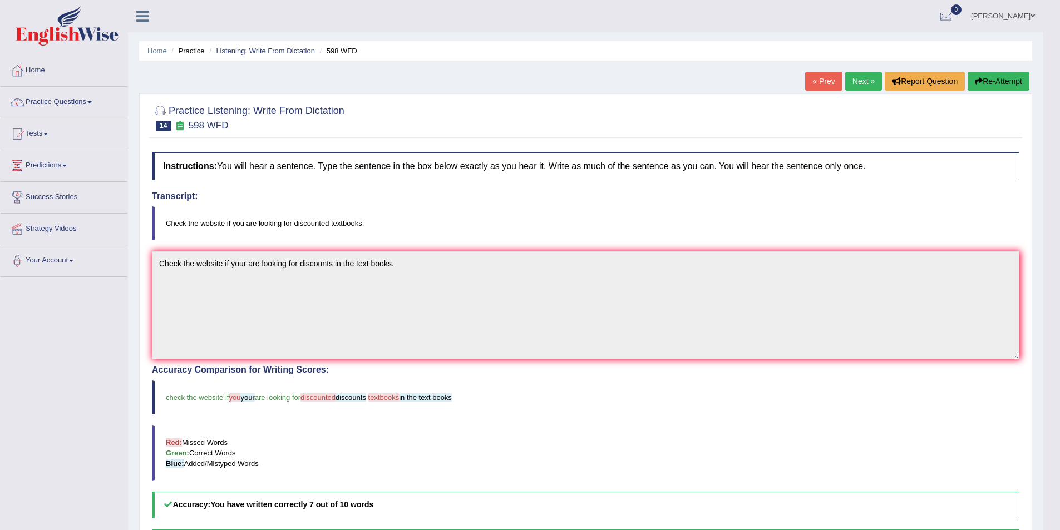
click at [863, 85] on link "Next »" at bounding box center [863, 81] width 37 height 19
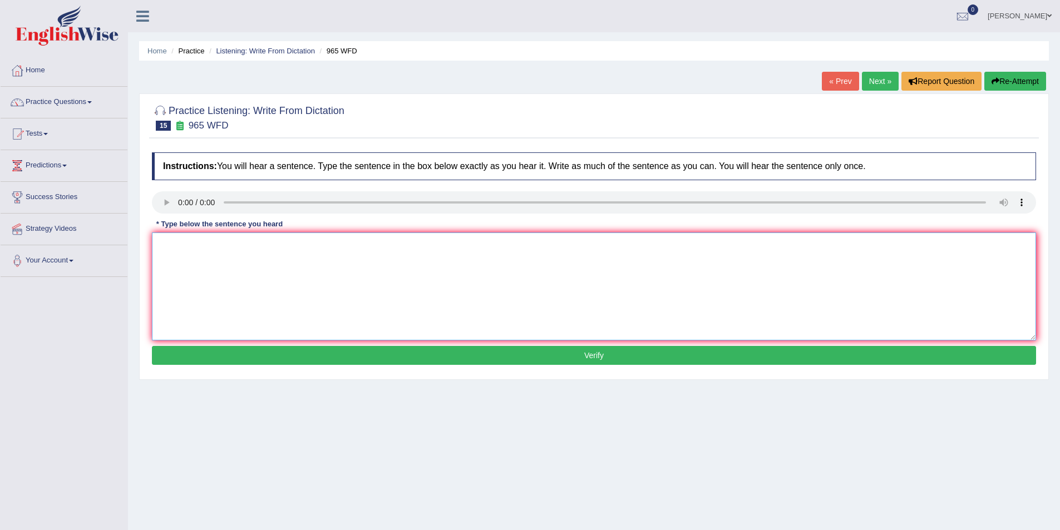
click at [199, 244] on textarea at bounding box center [594, 287] width 884 height 108
type textarea "y"
click at [199, 251] on textarea "You must" at bounding box center [594, 287] width 884 height 108
type textarea "You must answer security questions if you are resetting the passwords."
click at [332, 353] on button "Verify" at bounding box center [594, 355] width 884 height 19
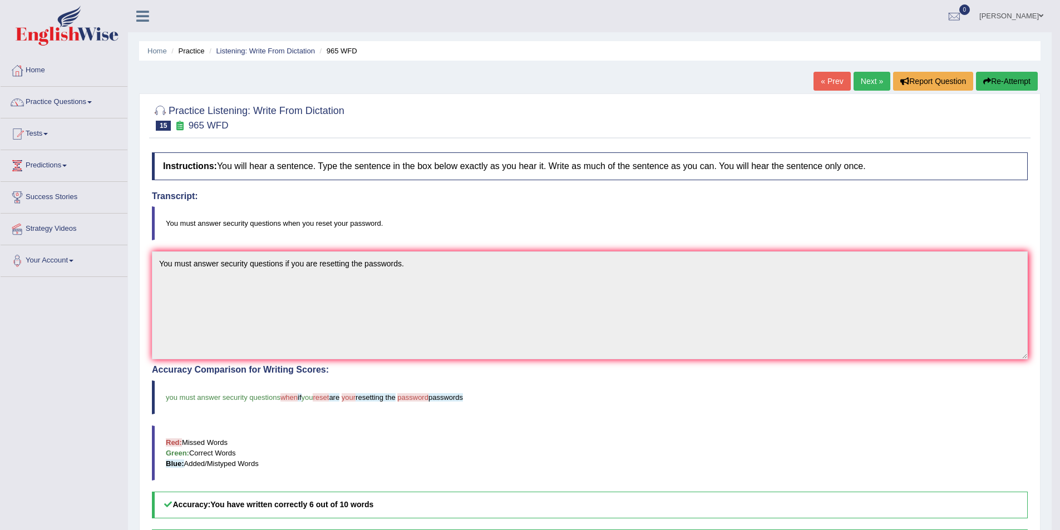
click at [1016, 88] on button "Re-Attempt" at bounding box center [1007, 81] width 62 height 19
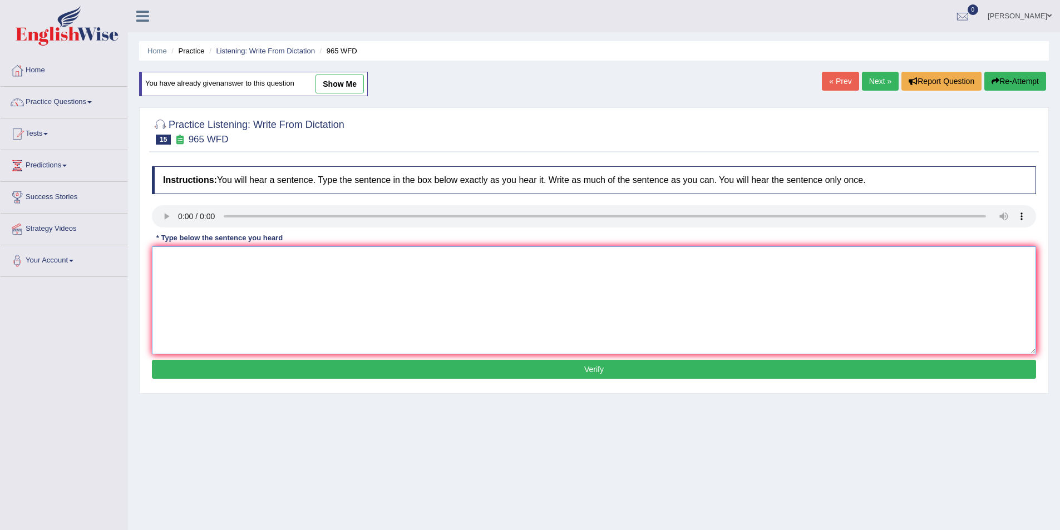
click at [170, 255] on textarea at bounding box center [594, 301] width 884 height 108
click at [204, 262] on textarea "You must" at bounding box center [594, 301] width 884 height 108
click at [278, 265] on textarea "You must answer security question if you are reset resetting the password." at bounding box center [594, 301] width 884 height 108
type textarea "You must answer security questions question if you are reset resetting the pass…"
click at [405, 373] on button "Verify" at bounding box center [594, 369] width 884 height 19
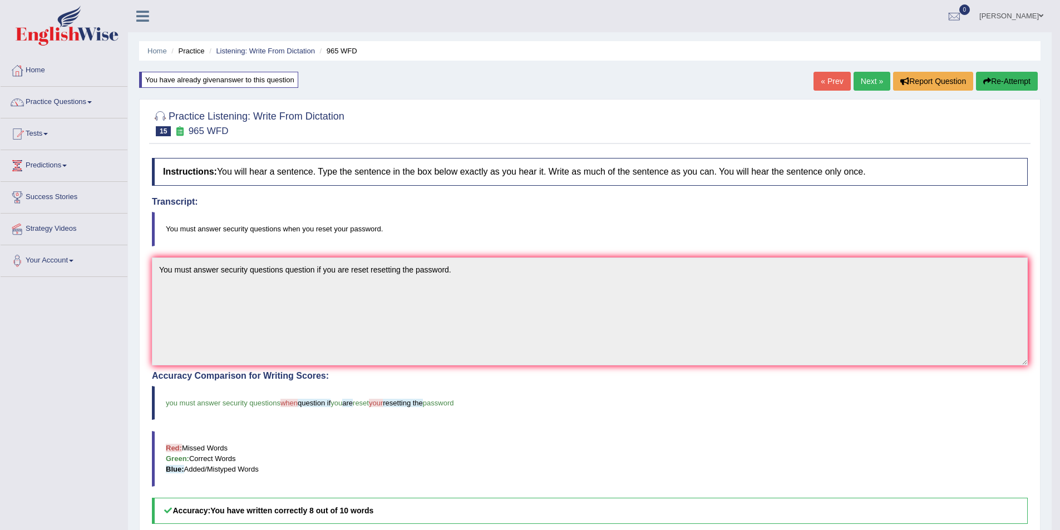
click at [867, 86] on link "Next »" at bounding box center [872, 81] width 37 height 19
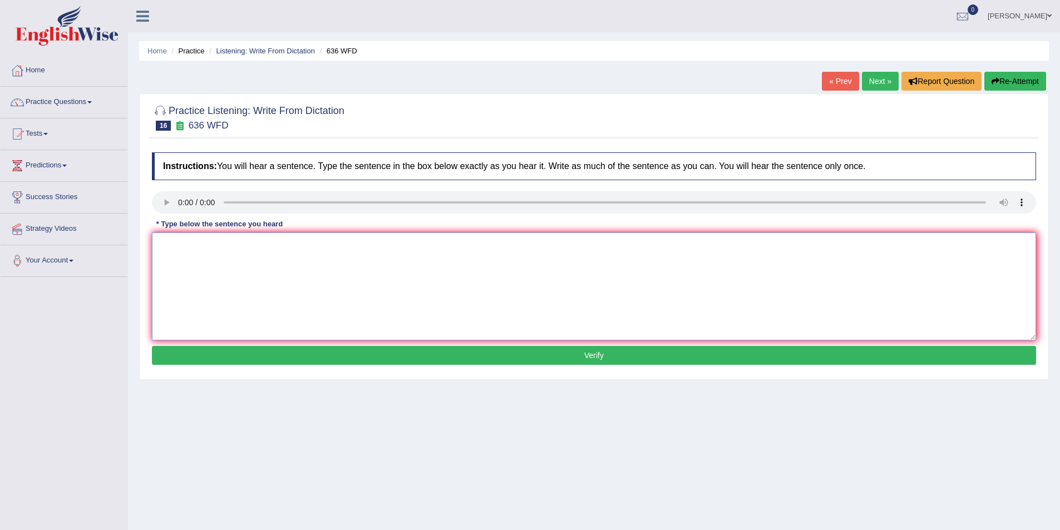
click at [187, 252] on textarea at bounding box center [594, 287] width 884 height 108
click at [225, 243] on textarea "several s" at bounding box center [594, 287] width 884 height 108
click at [165, 244] on textarea "several canditates are qualified as a gretest scientist of all time" at bounding box center [594, 287] width 884 height 108
click at [383, 252] on textarea "Several canditates are qualified as a gretest scientist of all time" at bounding box center [594, 287] width 884 height 108
type textarea "Several canditates are qualified as a gretest scientist of all time."
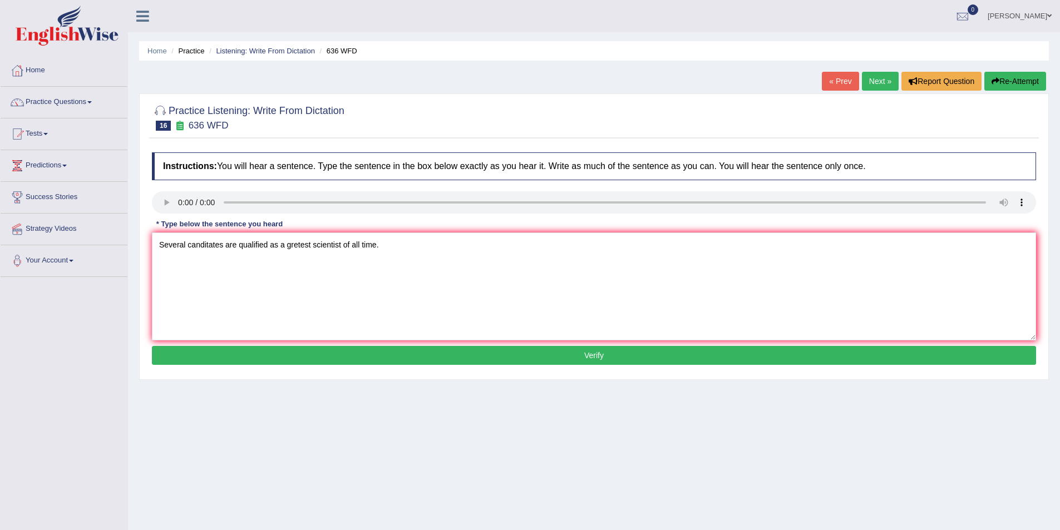
click at [545, 356] on button "Verify" at bounding box center [594, 355] width 884 height 19
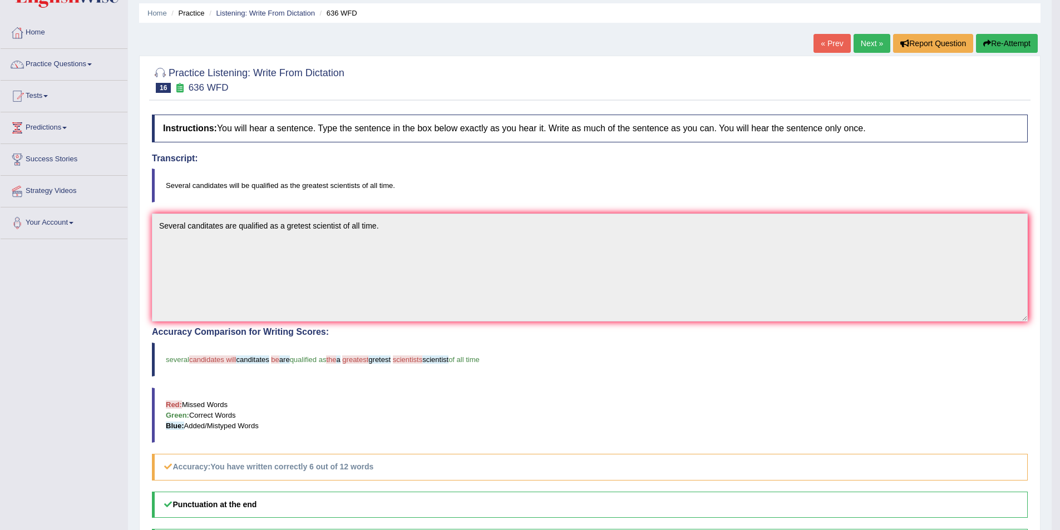
scroll to position [56, 0]
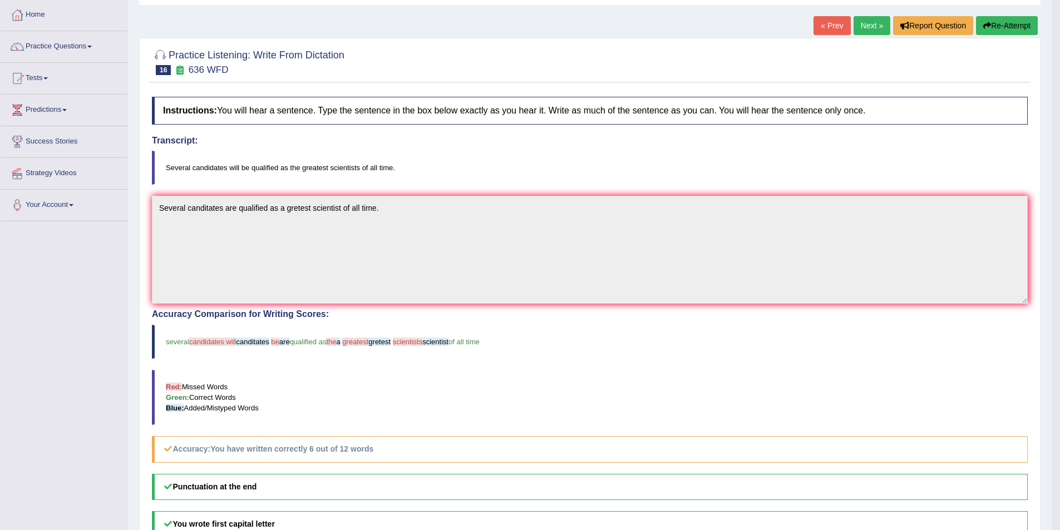
click at [1024, 31] on button "Re-Attempt" at bounding box center [1007, 25] width 62 height 19
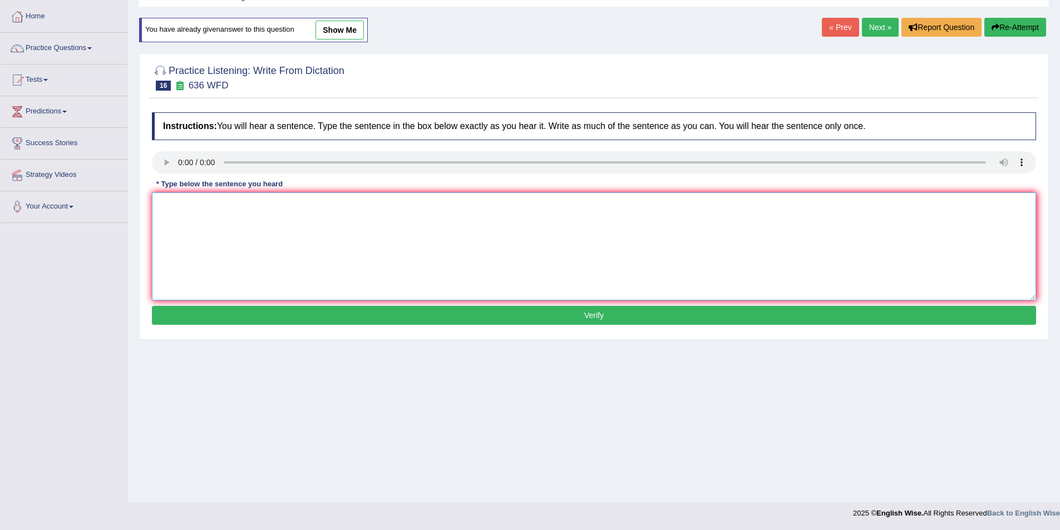
click at [165, 197] on textarea at bounding box center [594, 247] width 884 height 108
type textarea "Several candidates will be qualified as a greatest scientist of all time."
click at [317, 320] on button "Verify" at bounding box center [594, 315] width 884 height 19
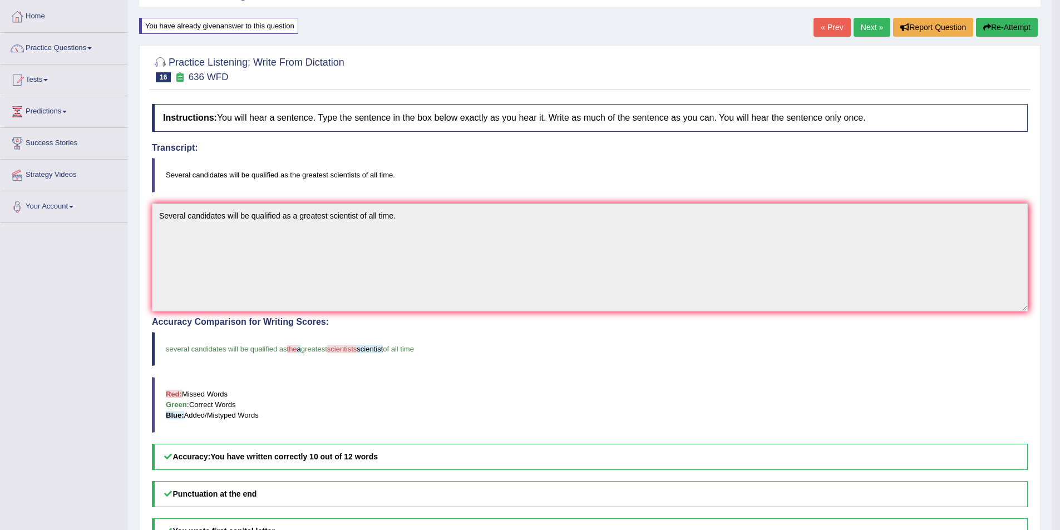
click at [869, 29] on link "Next »" at bounding box center [872, 27] width 37 height 19
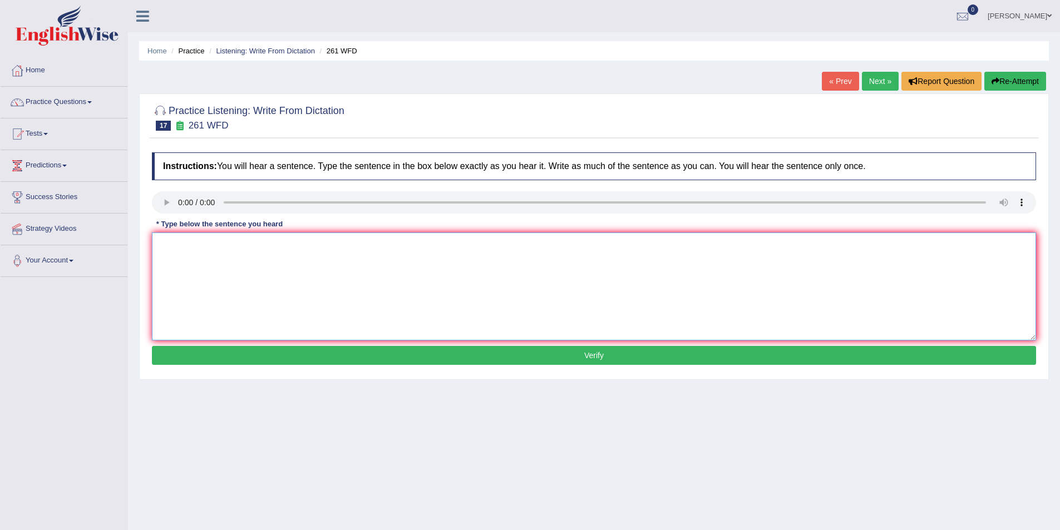
click at [178, 252] on textarea at bounding box center [594, 287] width 884 height 108
click at [184, 258] on textarea at bounding box center [594, 287] width 884 height 108
click at [180, 241] on textarea "Read students safety instructions" at bounding box center [594, 287] width 884 height 108
click at [306, 250] on textarea "Read the students safety instructions" at bounding box center [594, 287] width 884 height 108
type textarea "Read the students safety instructions before using any of the equipments."
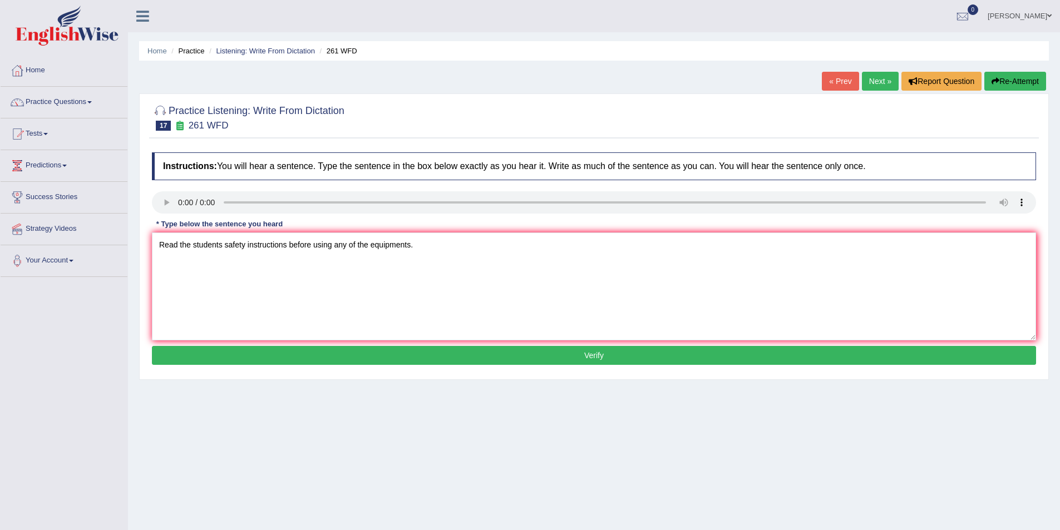
click at [302, 353] on button "Verify" at bounding box center [594, 355] width 884 height 19
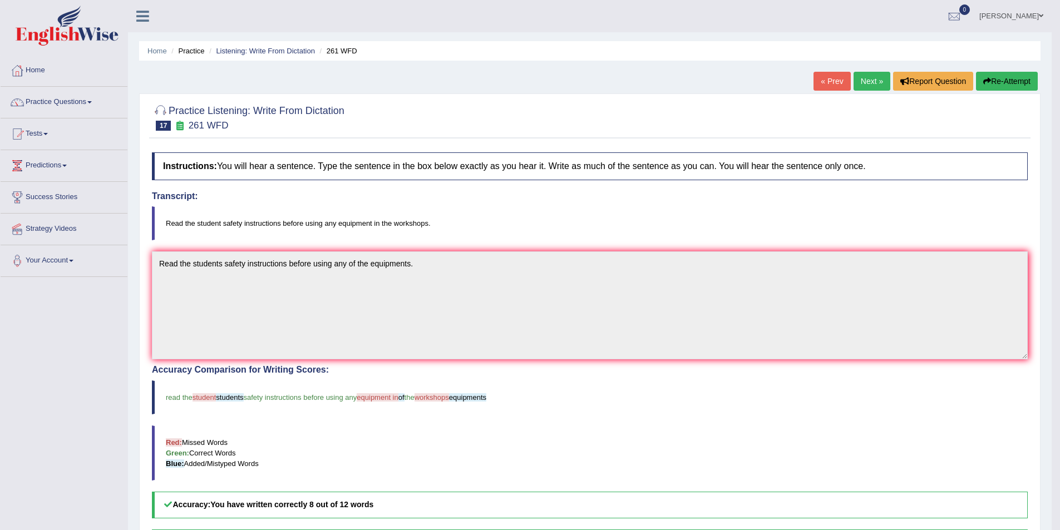
click at [222, 179] on h4 "Instructions: You will hear a sentence. Type the sentence in the box below exac…" at bounding box center [590, 167] width 876 height 28
click at [254, 174] on h4 "Instructions: You will hear a sentence. Type the sentence in the box below exac…" at bounding box center [590, 167] width 876 height 28
click at [874, 78] on link "Next »" at bounding box center [872, 81] width 37 height 19
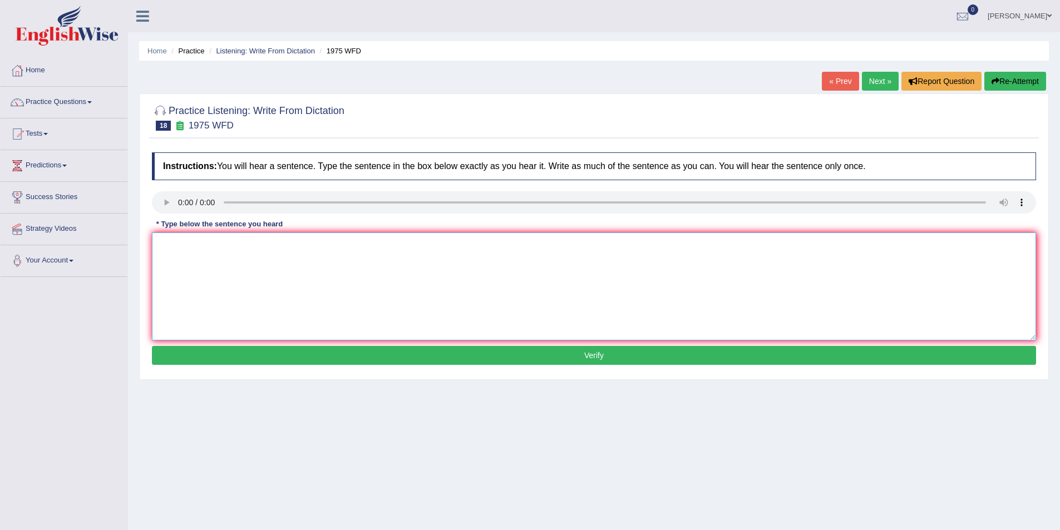
click at [203, 245] on textarea at bounding box center [594, 287] width 884 height 108
type textarea "His analysis study was based on false permises."
click at [206, 355] on button "Verify" at bounding box center [594, 355] width 884 height 19
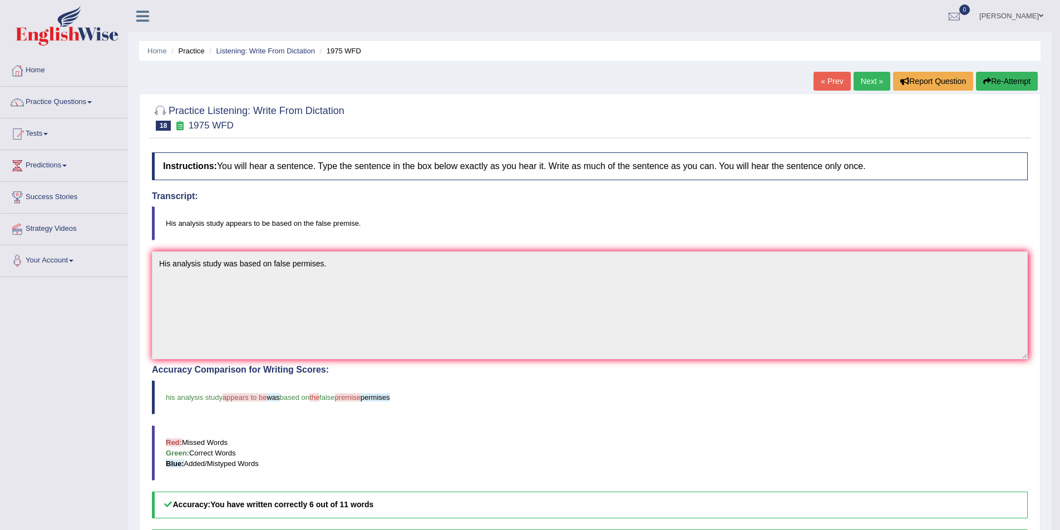
click at [1006, 76] on button "Re-Attempt" at bounding box center [1007, 81] width 62 height 19
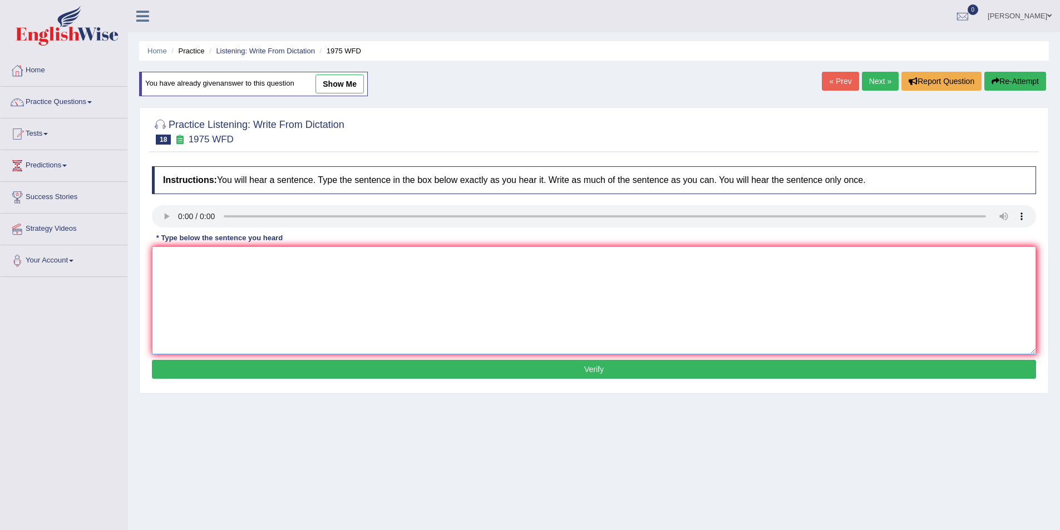
click at [198, 265] on textarea at bounding box center [594, 301] width 884 height 108
click at [162, 259] on textarea "his anylisis study appears to be based on false permises." at bounding box center [594, 301] width 884 height 108
type textarea "His anylisis study appears to be based on false permises."
click at [331, 374] on button "Verify" at bounding box center [594, 369] width 884 height 19
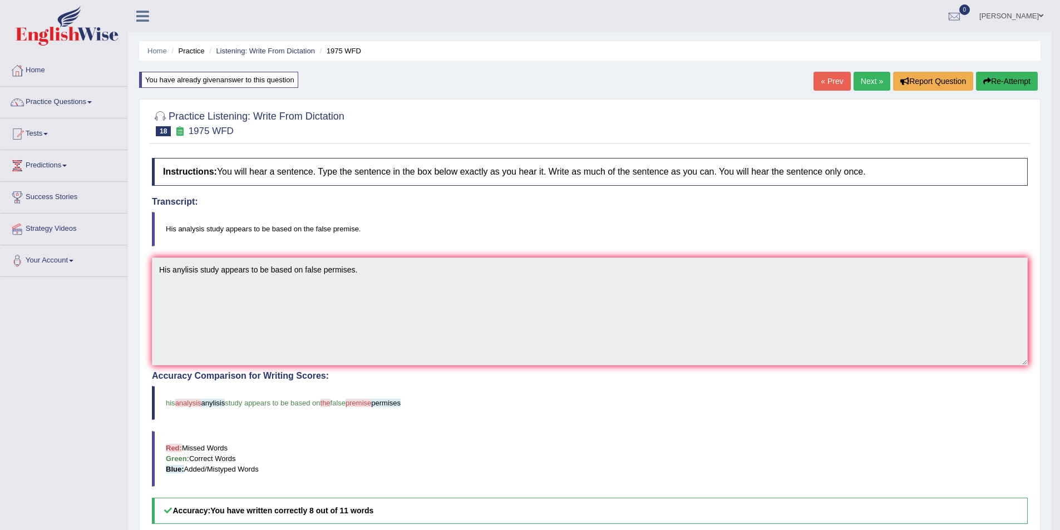
click at [860, 78] on link "Next »" at bounding box center [872, 81] width 37 height 19
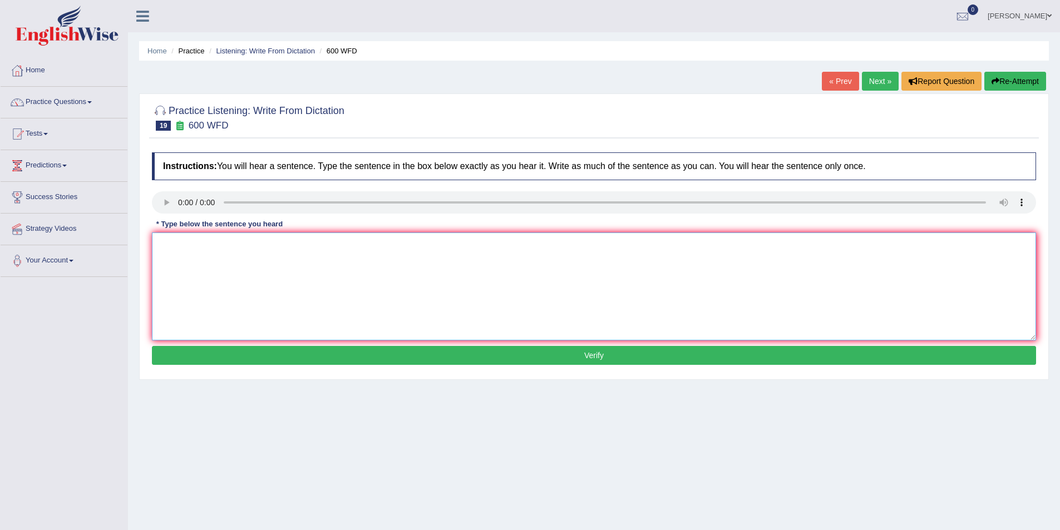
click at [201, 244] on textarea at bounding box center [594, 287] width 884 height 108
click at [169, 244] on textarea at bounding box center [594, 287] width 884 height 108
type textarea "Continuing students will be sent necessary forms."
click at [357, 360] on button "Verify" at bounding box center [594, 355] width 884 height 19
